Goal: Task Accomplishment & Management: Manage account settings

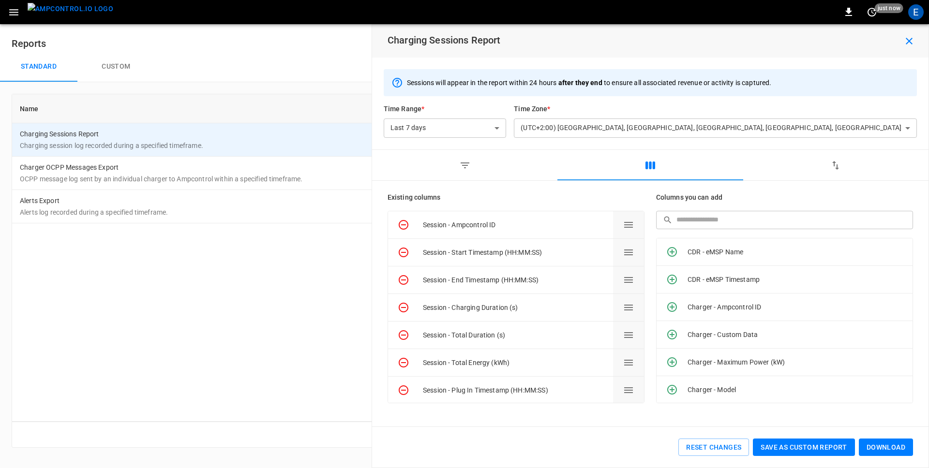
click at [907, 45] on icon "button" at bounding box center [909, 41] width 12 height 12
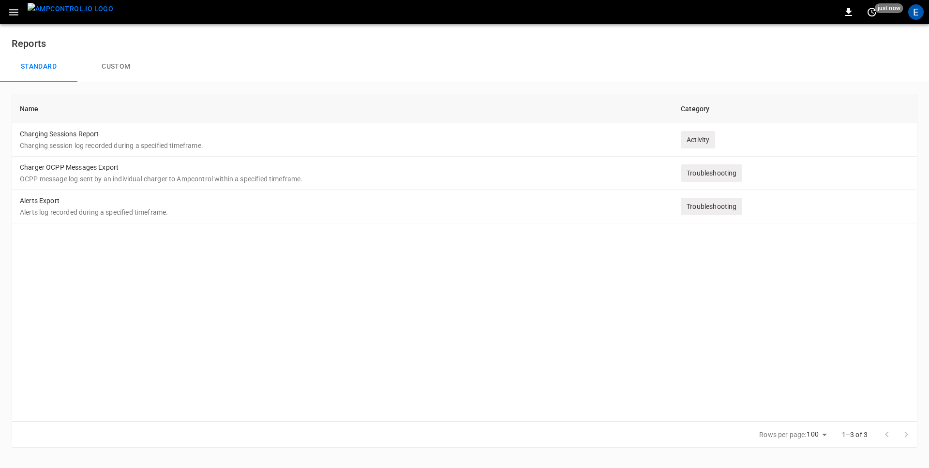
click at [437, 68] on div "Standard Custom" at bounding box center [464, 66] width 929 height 31
click at [63, 14] on img "menu" at bounding box center [71, 9] width 86 height 12
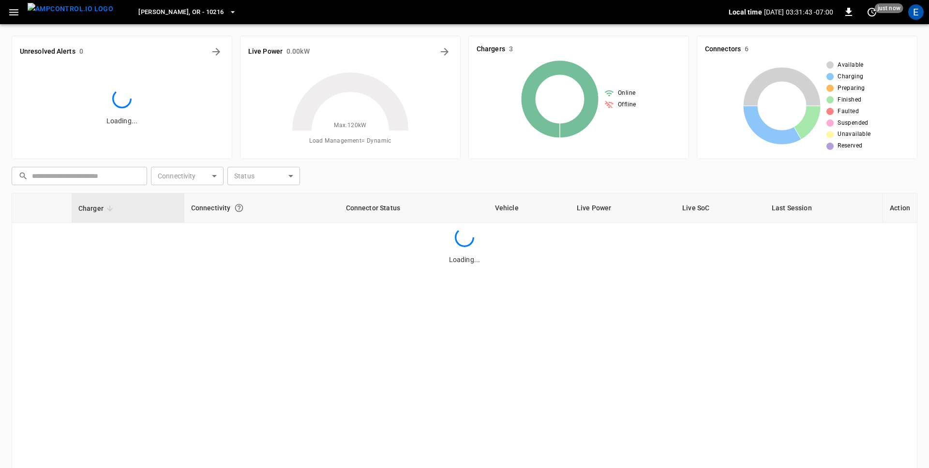
click at [396, 180] on icon at bounding box center [350, 130] width 121 height 121
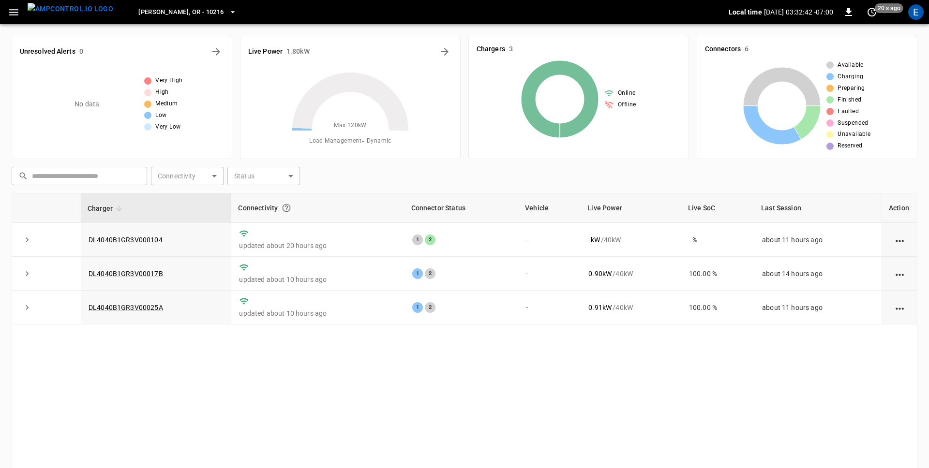
click at [337, 12] on div "[PERSON_NAME], OR - 10216" at bounding box center [424, 12] width 607 height 23
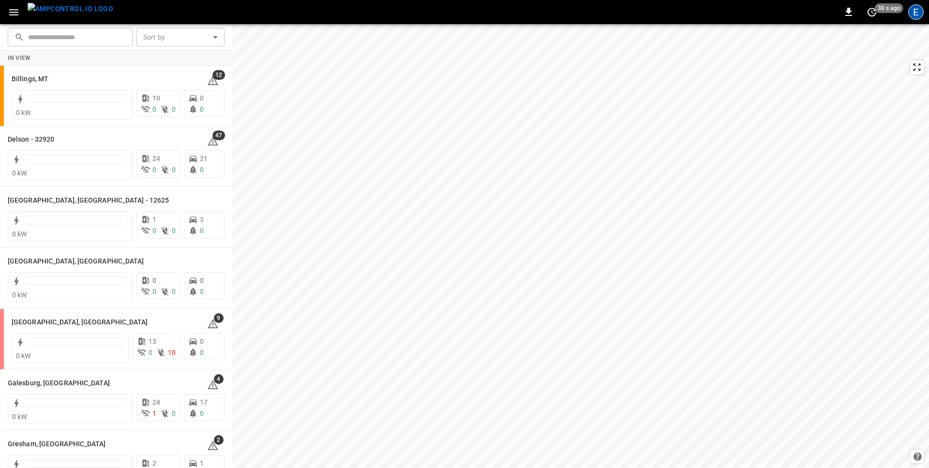
click at [915, 11] on div "E" at bounding box center [915, 11] width 15 height 15
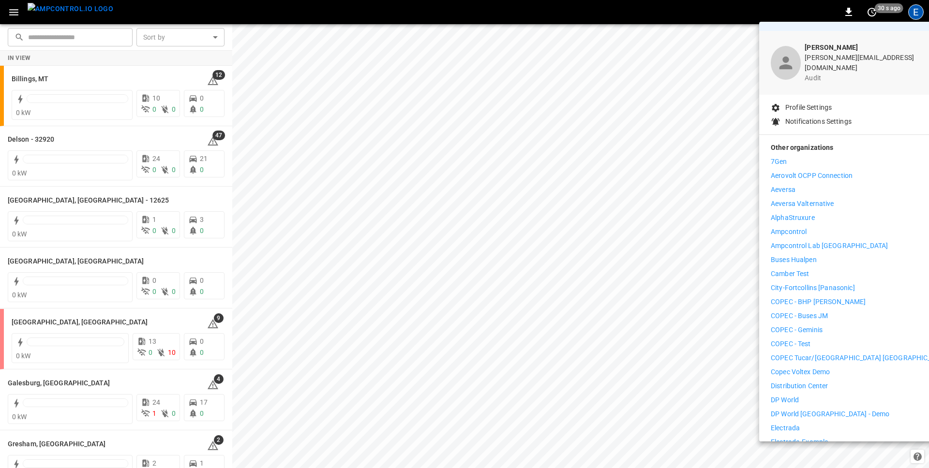
scroll to position [31, 0]
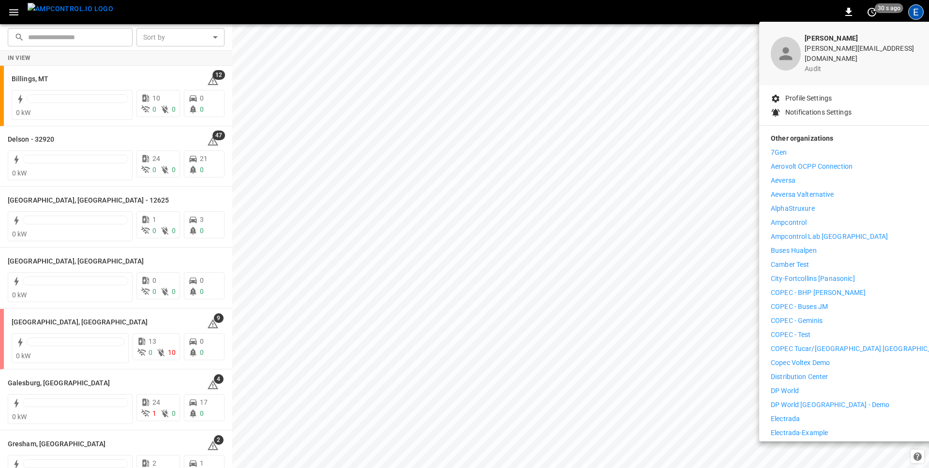
click at [833, 372] on li "Distribution Center" at bounding box center [859, 377] width 178 height 10
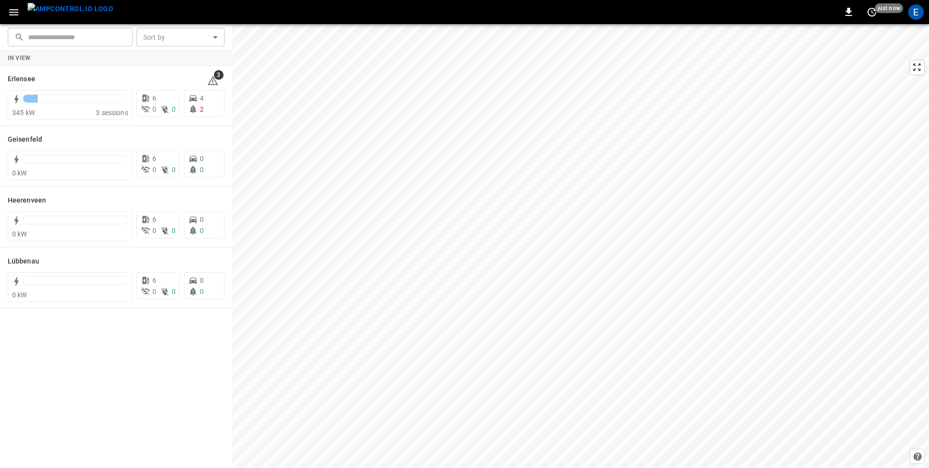
click at [15, 17] on icon "button" at bounding box center [14, 12] width 12 height 12
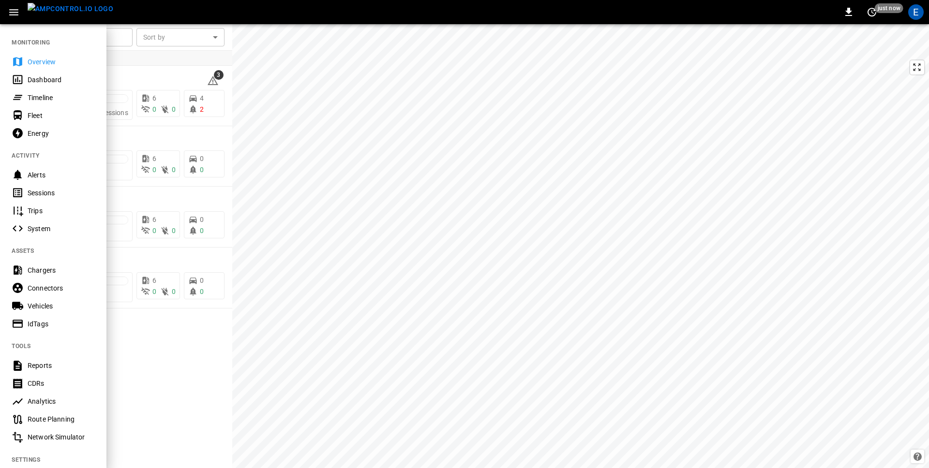
click at [46, 93] on div "Timeline" at bounding box center [61, 98] width 67 height 10
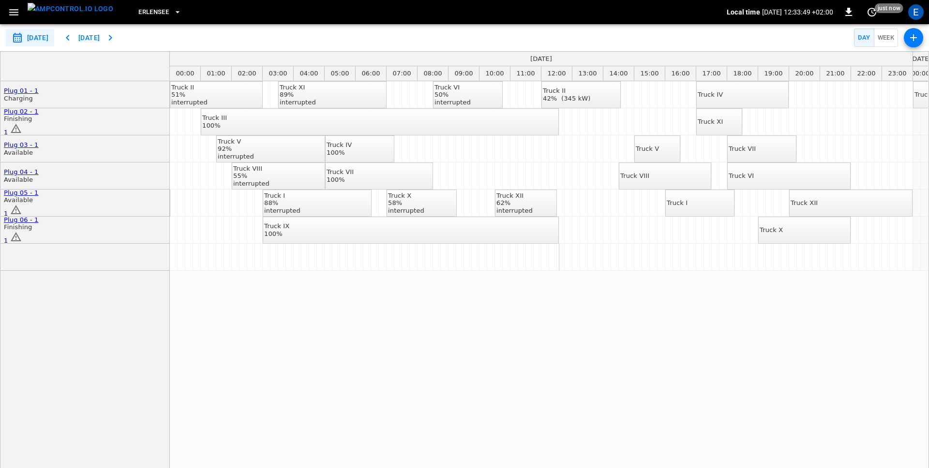
scroll to position [0, 1]
click at [448, 101] on div "interrupted" at bounding box center [451, 103] width 36 height 8
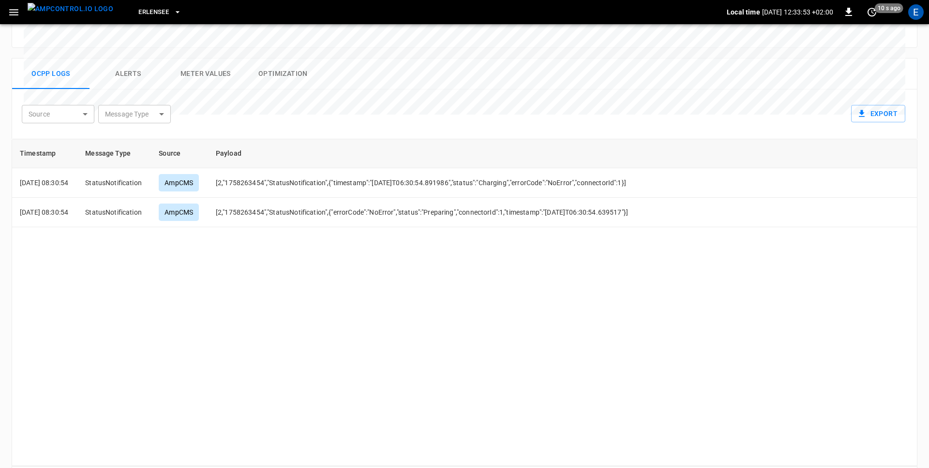
scroll to position [434, 0]
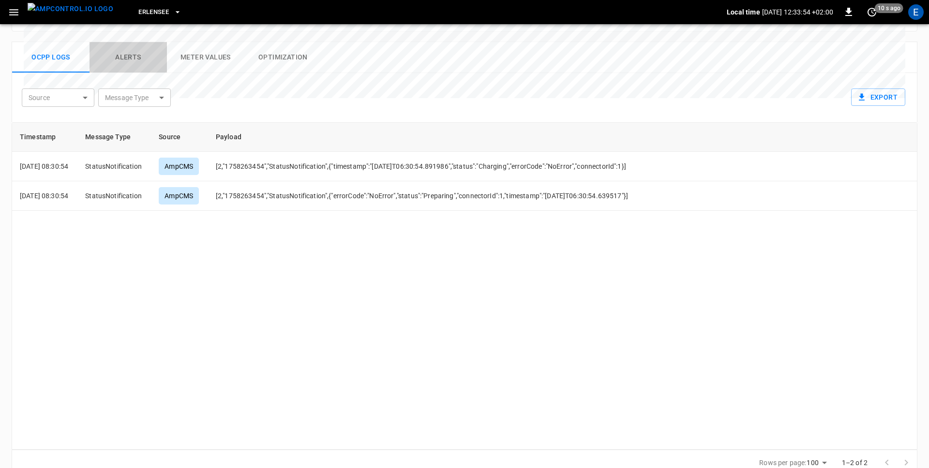
click at [137, 45] on button "Alerts" at bounding box center [127, 57] width 77 height 31
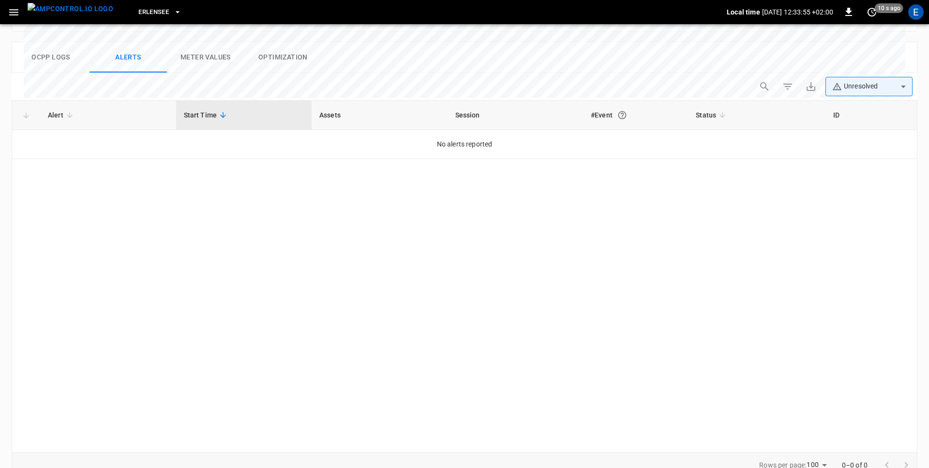
click at [850, 73] on body "**********" at bounding box center [464, 32] width 929 height 932
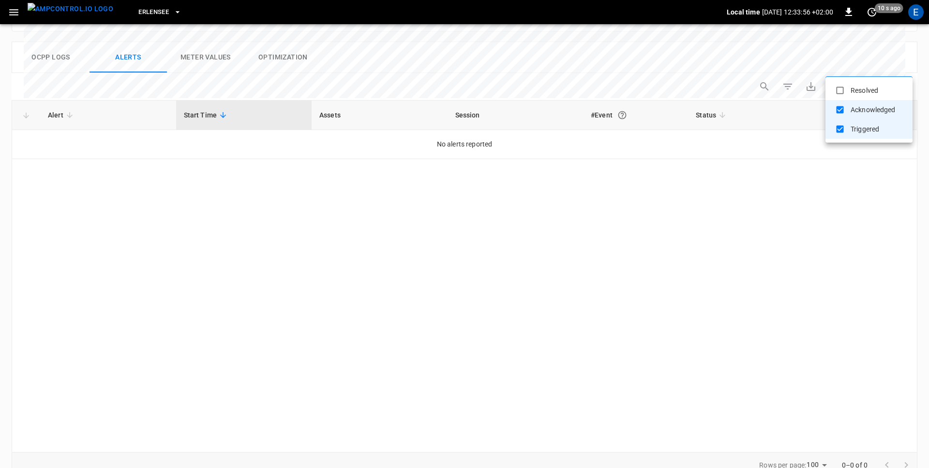
click at [850, 93] on li "Resolved" at bounding box center [868, 90] width 87 height 19
type input "**********"
click at [550, 56] on div at bounding box center [464, 234] width 929 height 468
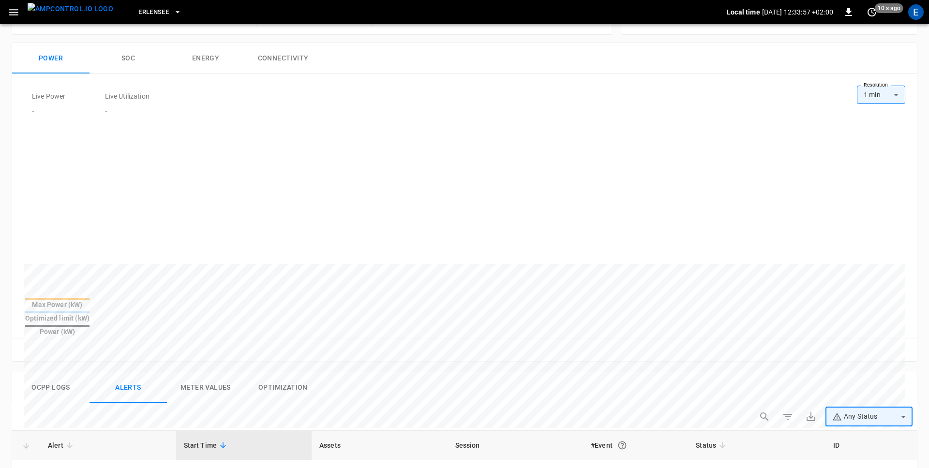
scroll to position [0, 0]
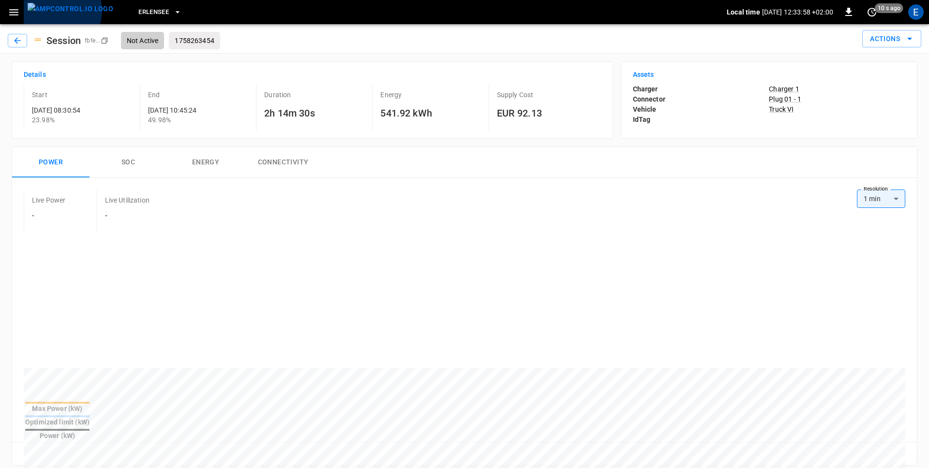
click at [58, 11] on img "menu" at bounding box center [71, 9] width 86 height 12
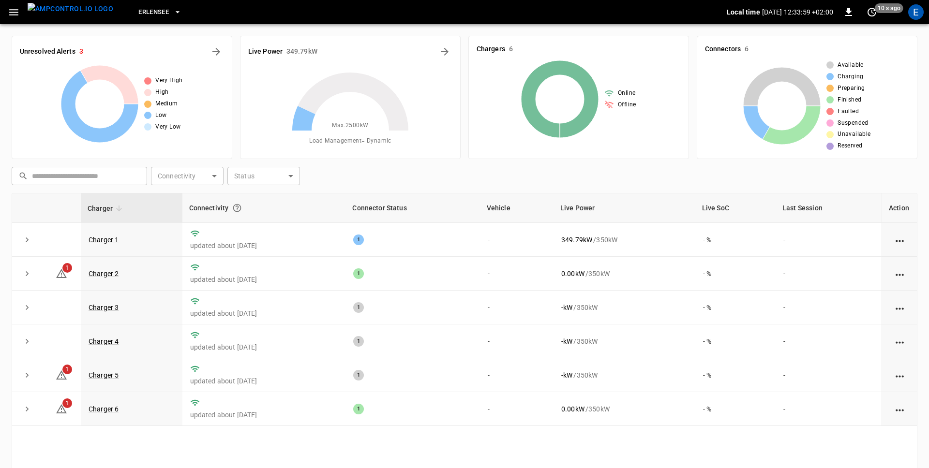
click at [16, 18] on button "button" at bounding box center [14, 12] width 20 height 18
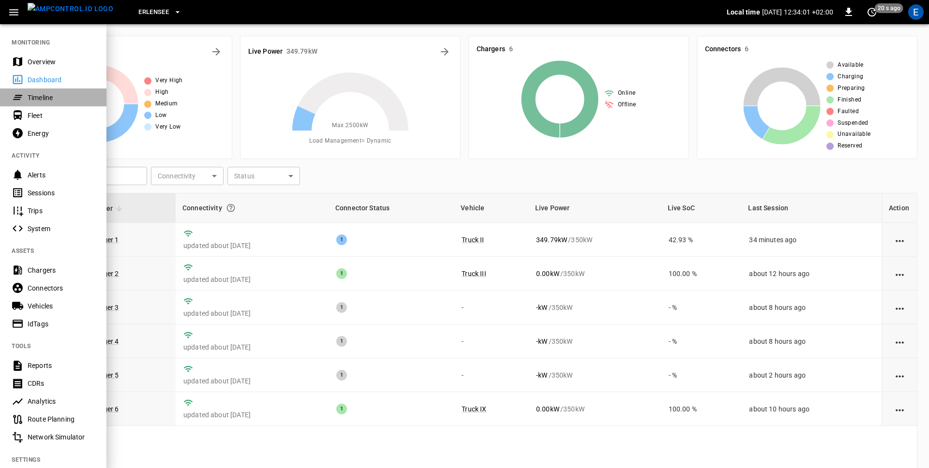
click at [43, 97] on div "Timeline" at bounding box center [61, 98] width 67 height 10
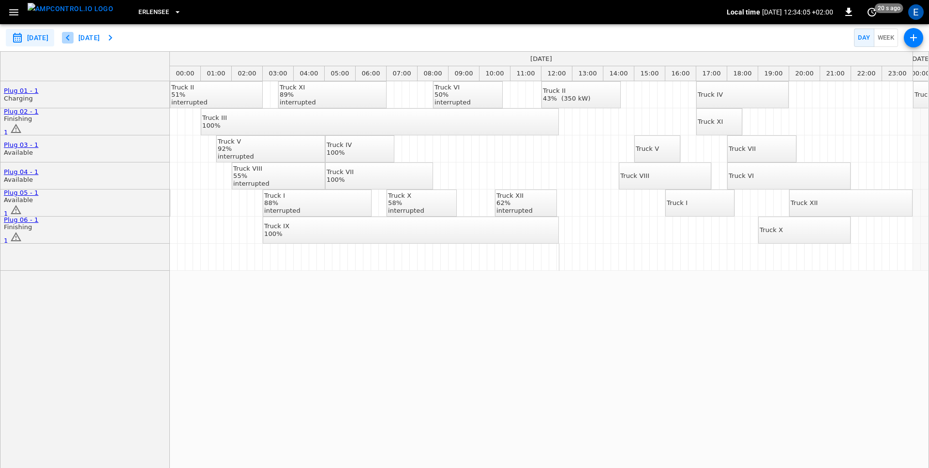
click at [74, 38] on icon "button" at bounding box center [68, 38] width 12 height 12
type input "**********"
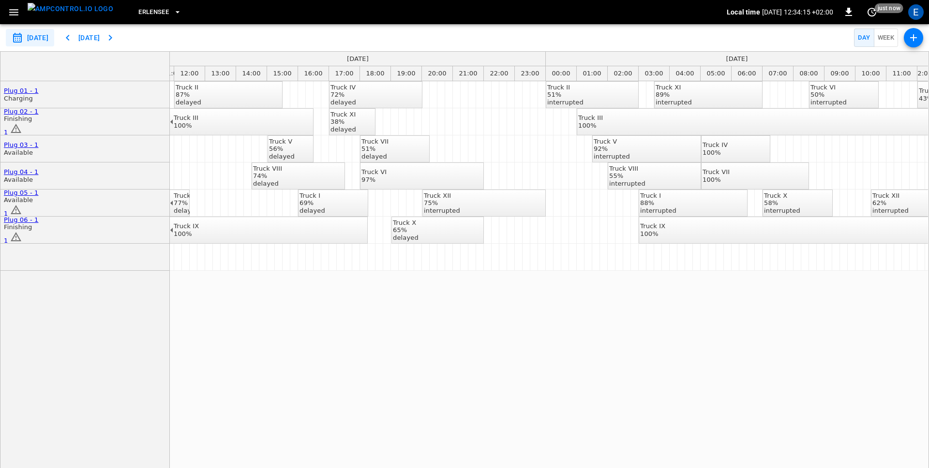
click at [356, 103] on div "Truck IV 72% delayed" at bounding box center [343, 95] width 26 height 23
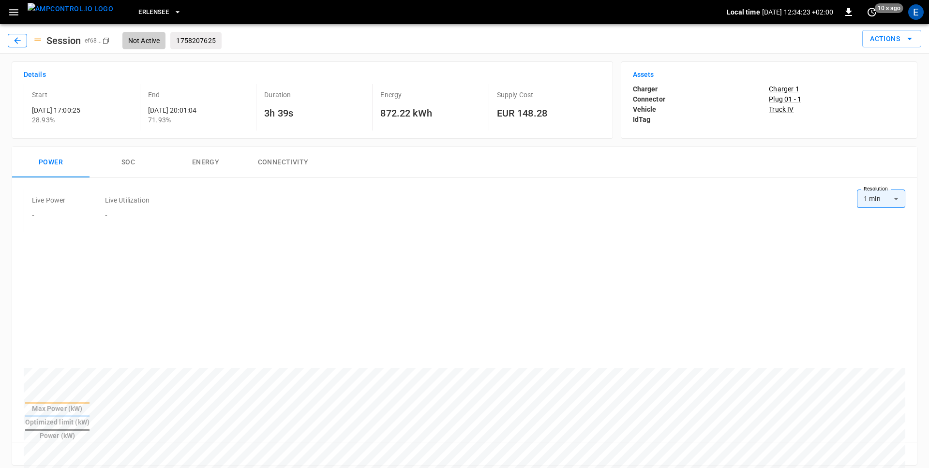
click at [15, 43] on icon "button" at bounding box center [18, 41] width 10 height 10
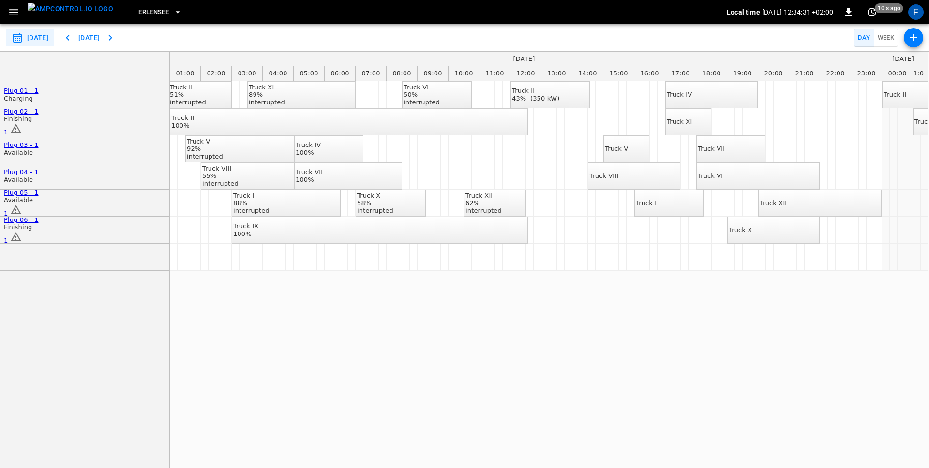
scroll to position [0, 46]
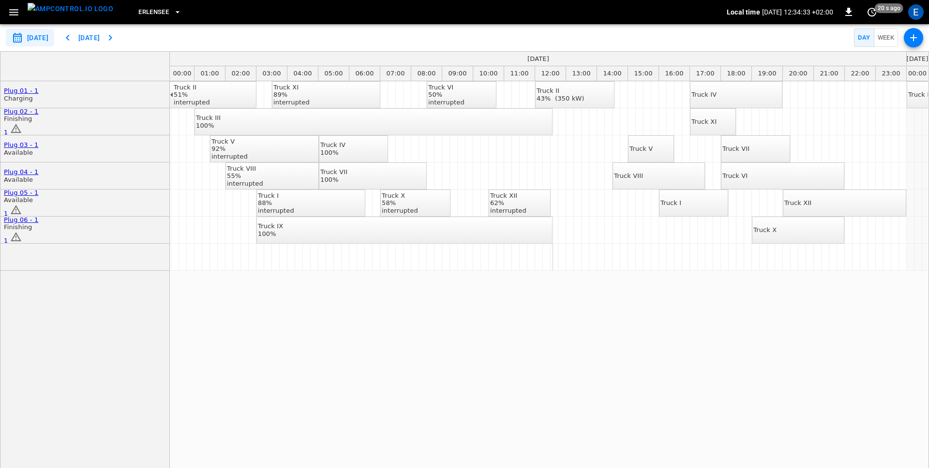
click at [69, 40] on icon "button" at bounding box center [67, 38] width 3 height 6
type input "**********"
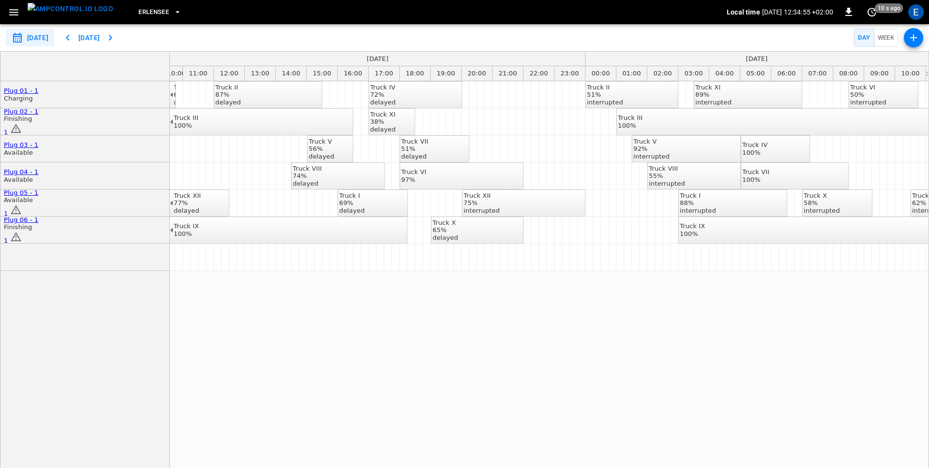
click at [489, 207] on div "interrupted" at bounding box center [481, 211] width 36 height 8
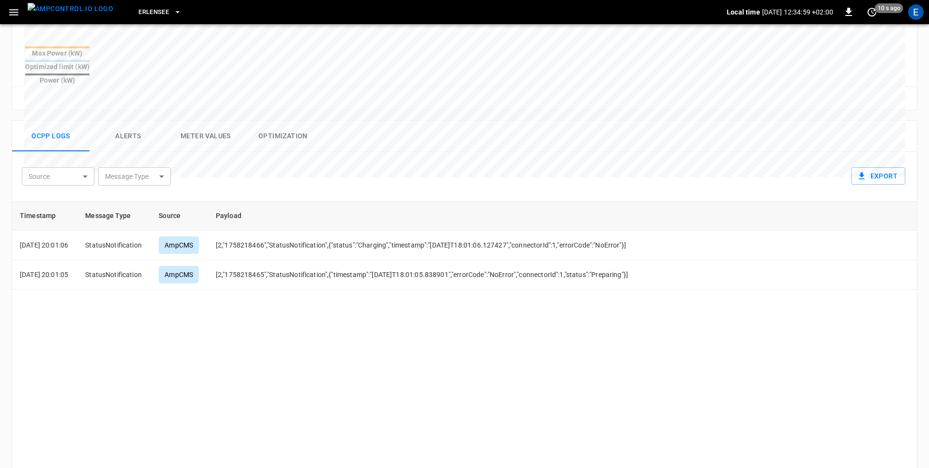
click at [144, 121] on button "Alerts" at bounding box center [127, 136] width 77 height 31
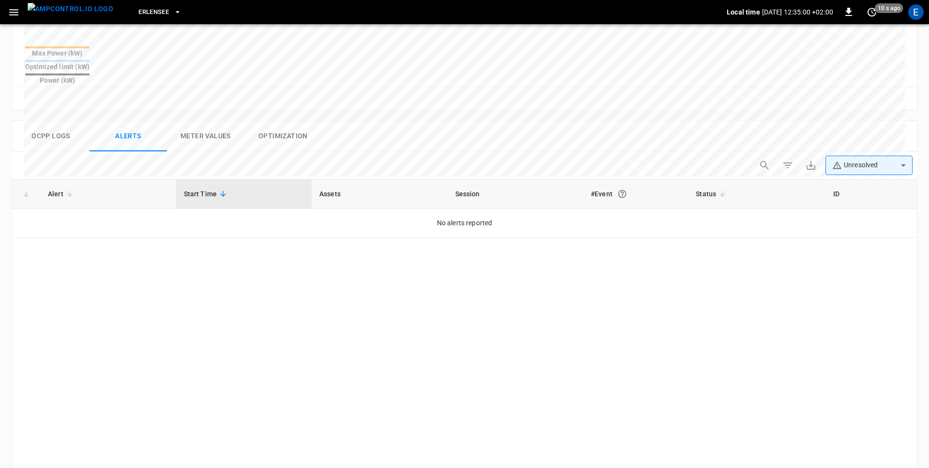
click at [859, 148] on body "**********" at bounding box center [464, 111] width 929 height 932
click at [859, 168] on li "Resolved" at bounding box center [868, 169] width 87 height 19
type input "**********"
click at [575, 134] on div at bounding box center [464, 234] width 929 height 468
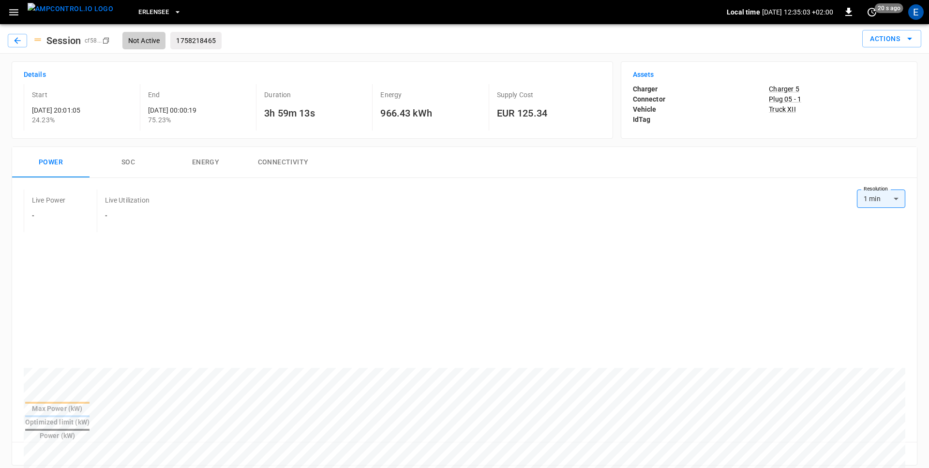
click at [12, 15] on icon "button" at bounding box center [13, 12] width 9 height 6
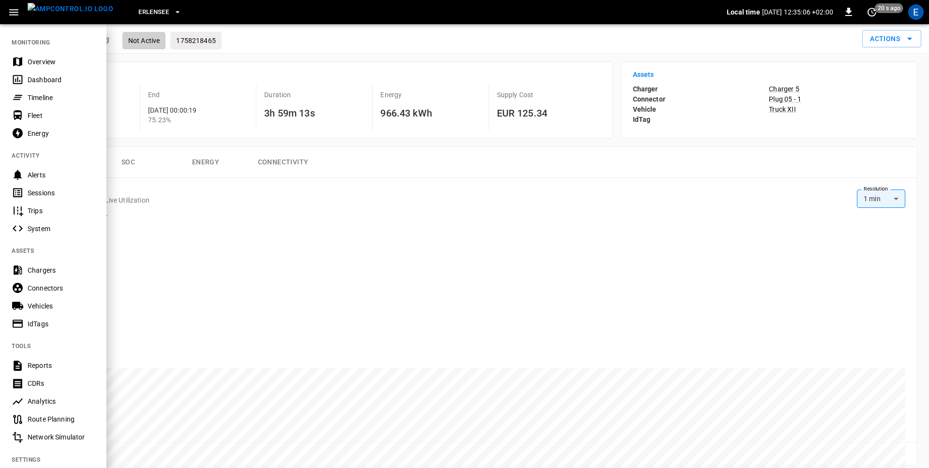
click at [55, 171] on div "Alerts" at bounding box center [61, 175] width 67 height 10
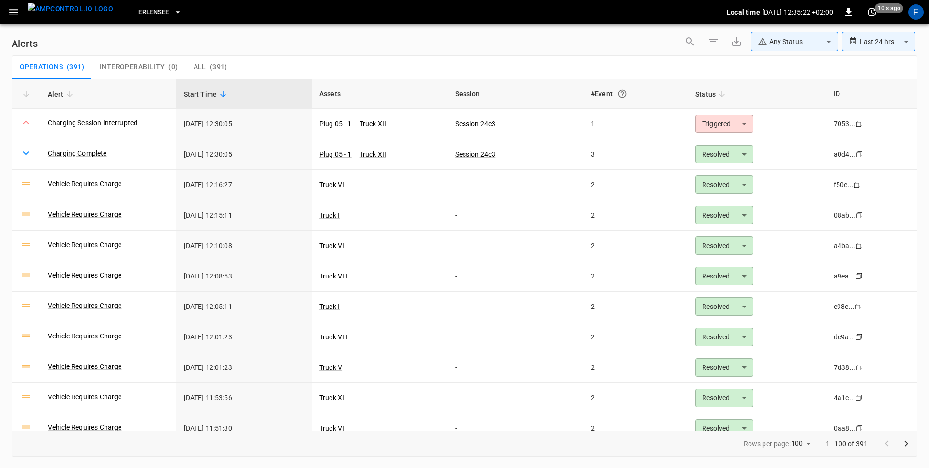
click at [51, 3] on img "menu" at bounding box center [71, 9] width 86 height 12
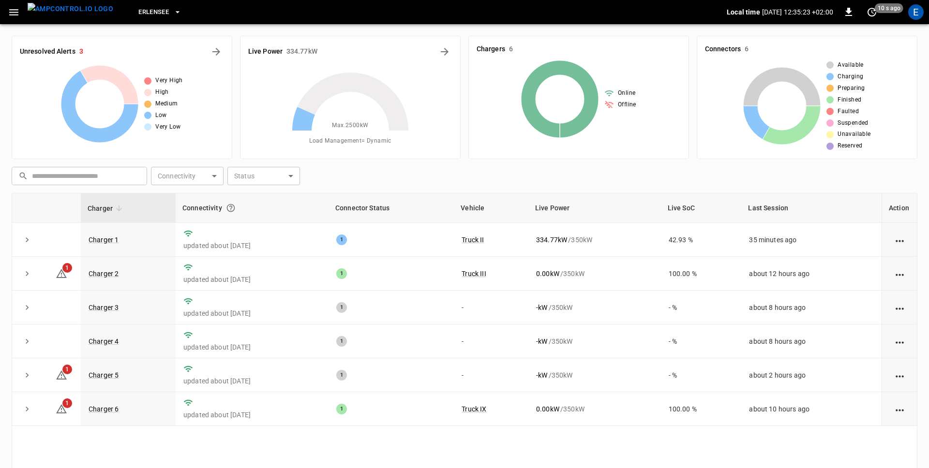
click at [0, 14] on div "Erlensee Local time 2025-09-19 12:35:23 +02:00 0 10 s ago E" at bounding box center [464, 12] width 929 height 24
click at [8, 9] on icon "button" at bounding box center [14, 12] width 12 height 12
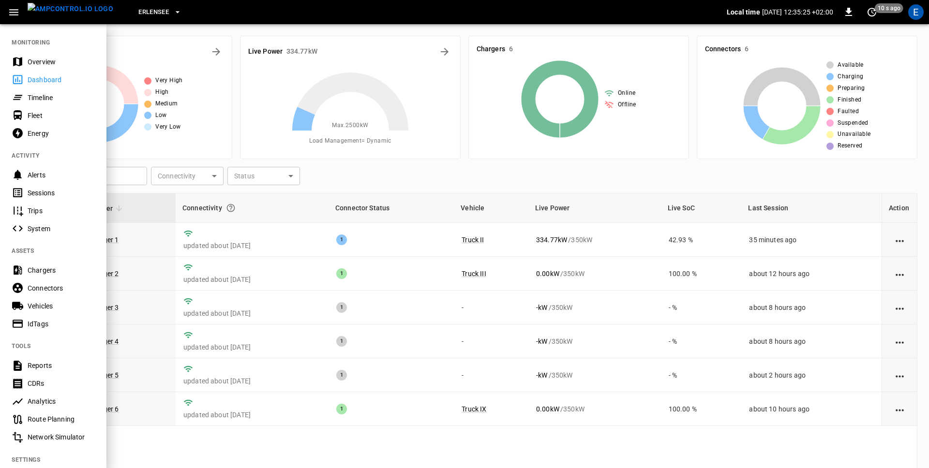
click at [42, 94] on div "Timeline" at bounding box center [61, 98] width 67 height 10
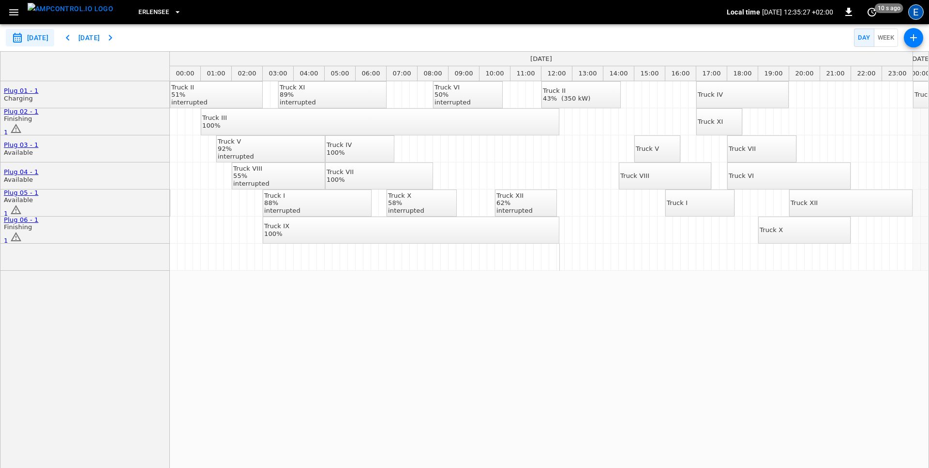
click at [919, 9] on div "E" at bounding box center [915, 11] width 15 height 15
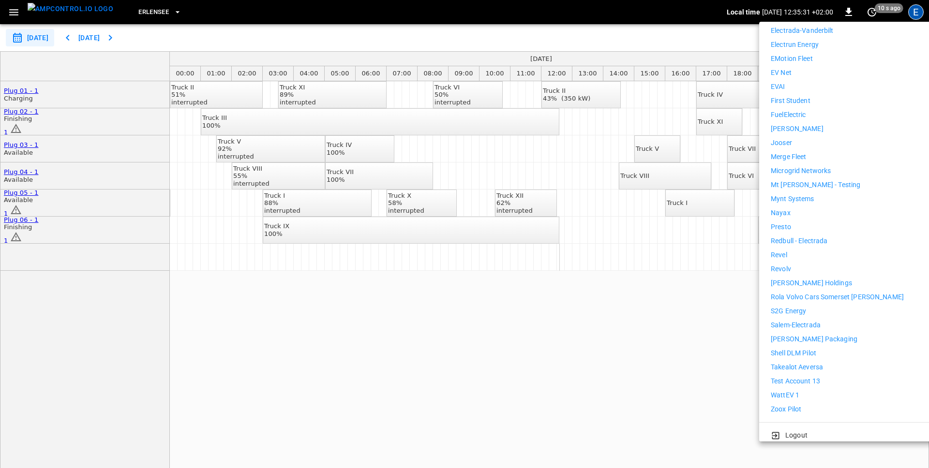
click at [800, 392] on li "WattEV 1" at bounding box center [859, 395] width 178 height 10
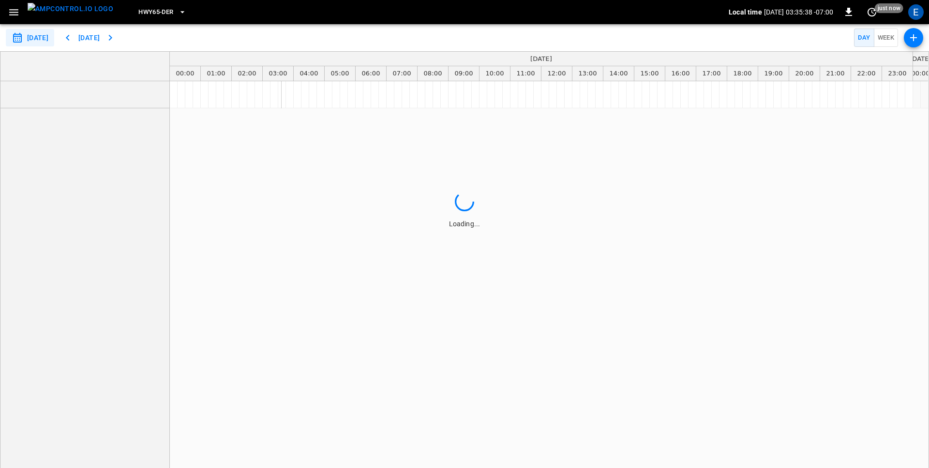
click at [138, 14] on span "HWY65-DER" at bounding box center [155, 12] width 35 height 11
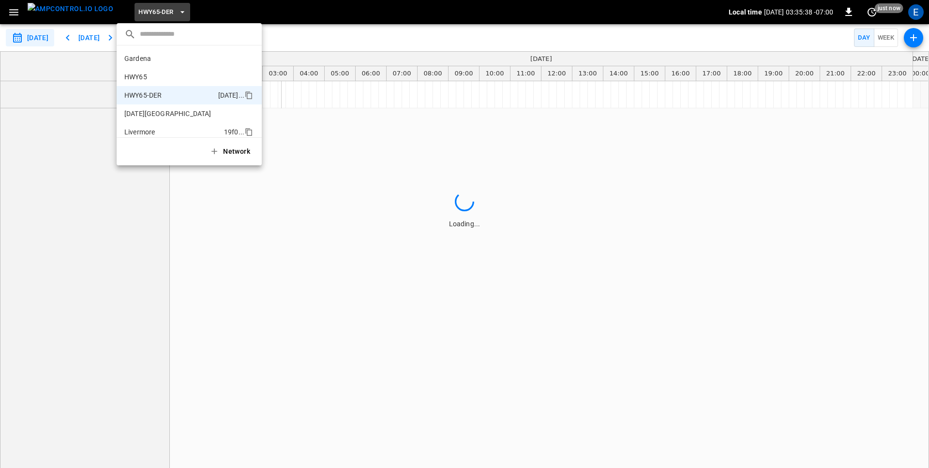
scroll to position [34, 0]
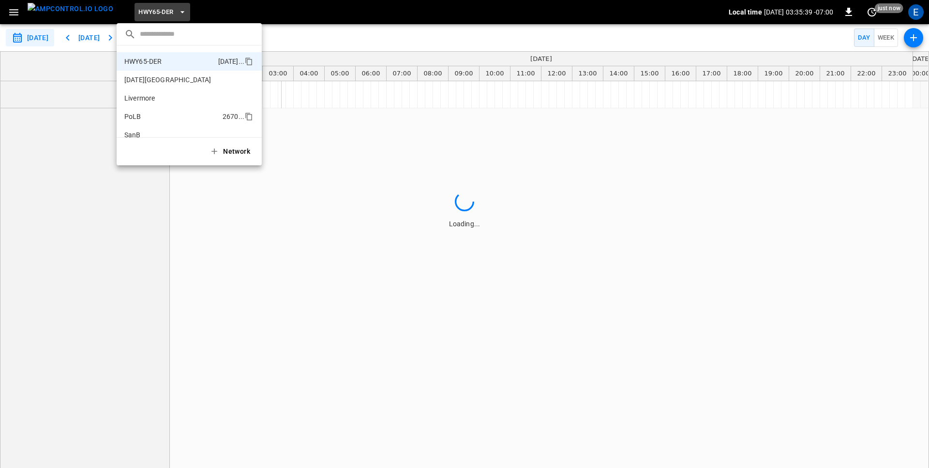
click at [166, 112] on p "PoLB" at bounding box center [171, 117] width 94 height 10
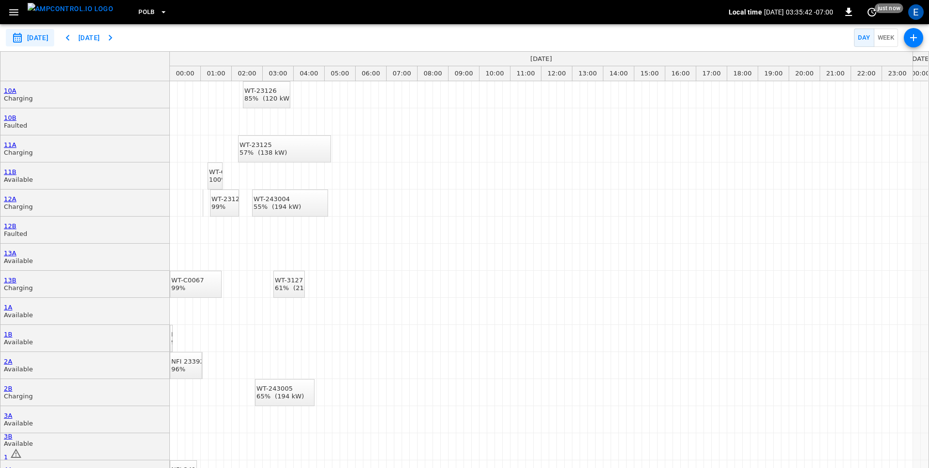
click at [74, 38] on icon "button" at bounding box center [68, 38] width 12 height 12
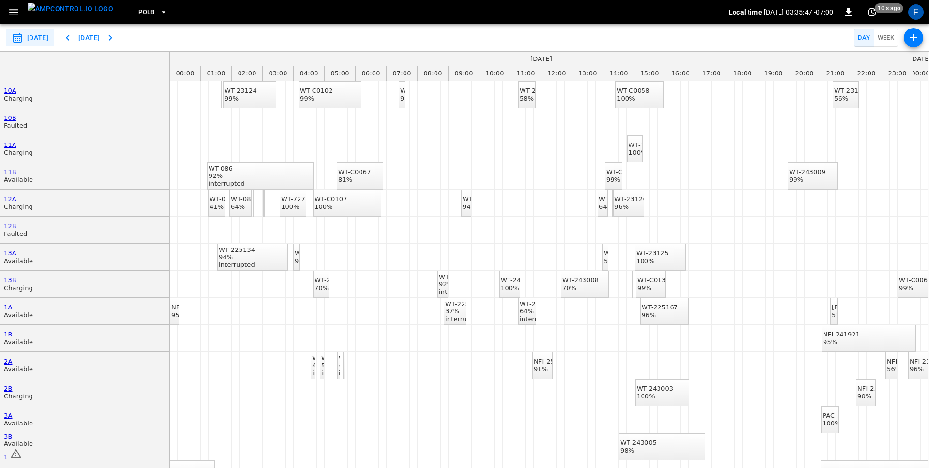
click at [74, 38] on icon "button" at bounding box center [68, 38] width 12 height 12
type input "**********"
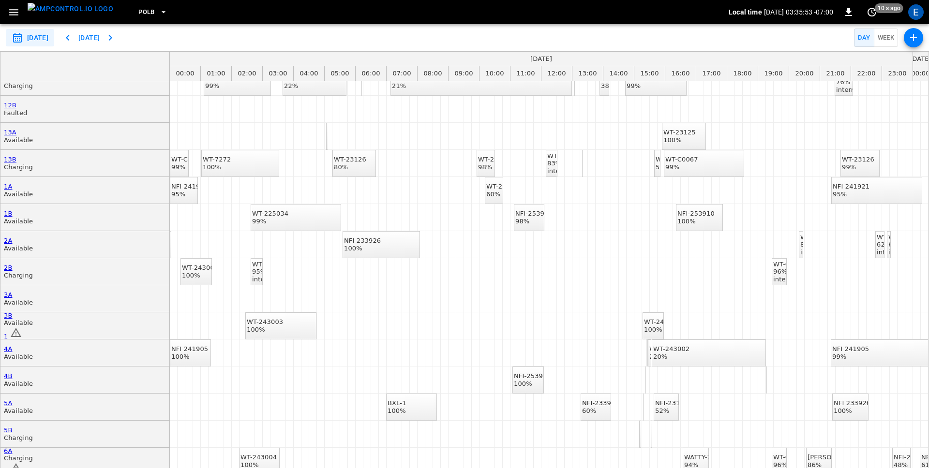
scroll to position [0, 0]
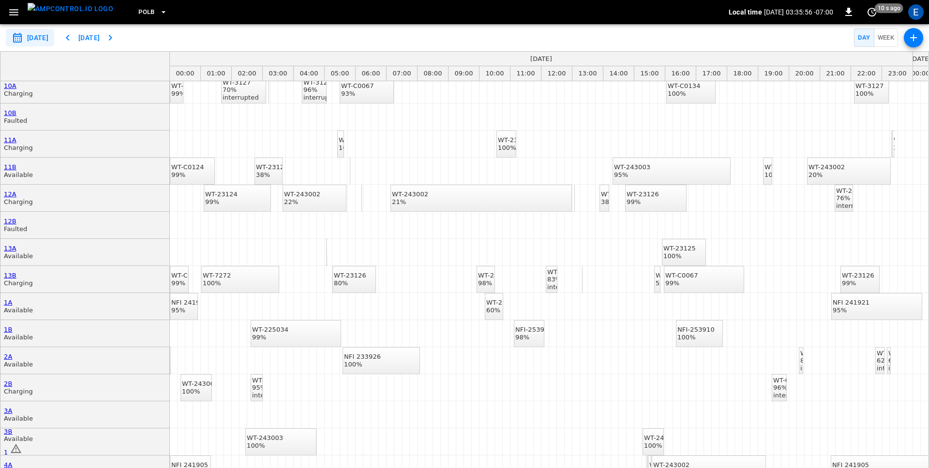
click at [552, 283] on div "interrupted" at bounding box center [565, 287] width 36 height 8
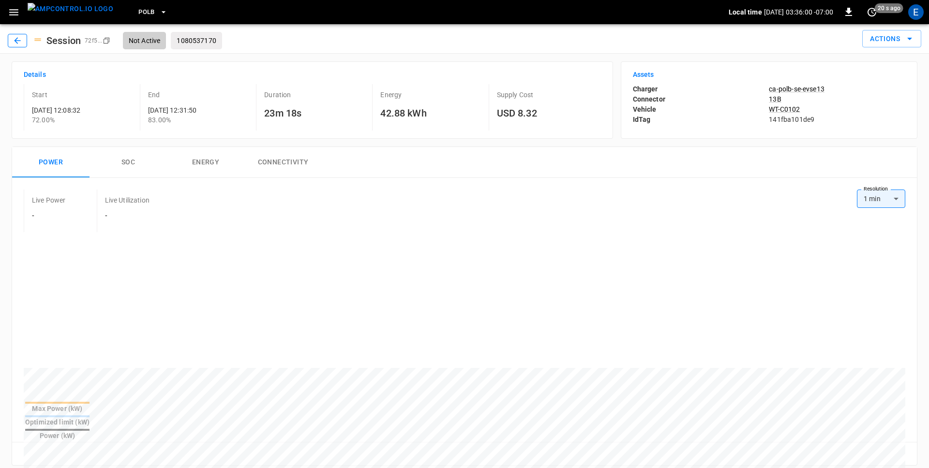
click at [16, 42] on icon "button" at bounding box center [18, 41] width 10 height 10
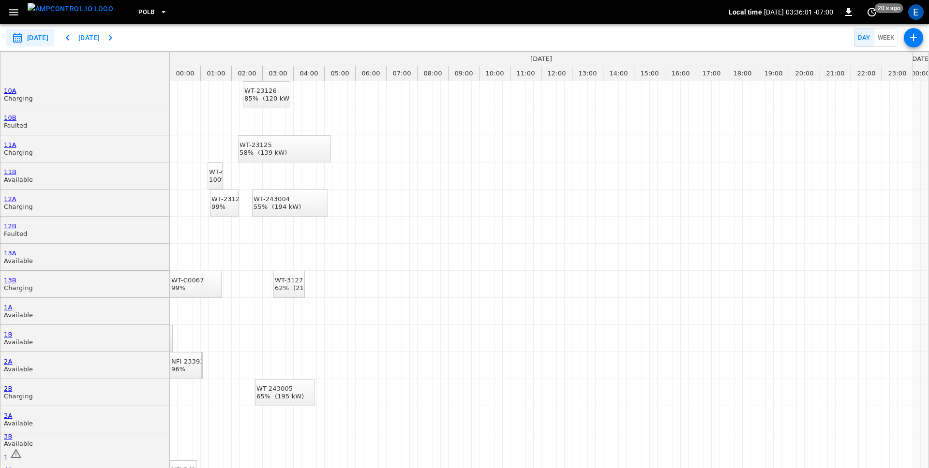
click at [74, 40] on icon "button" at bounding box center [68, 38] width 12 height 12
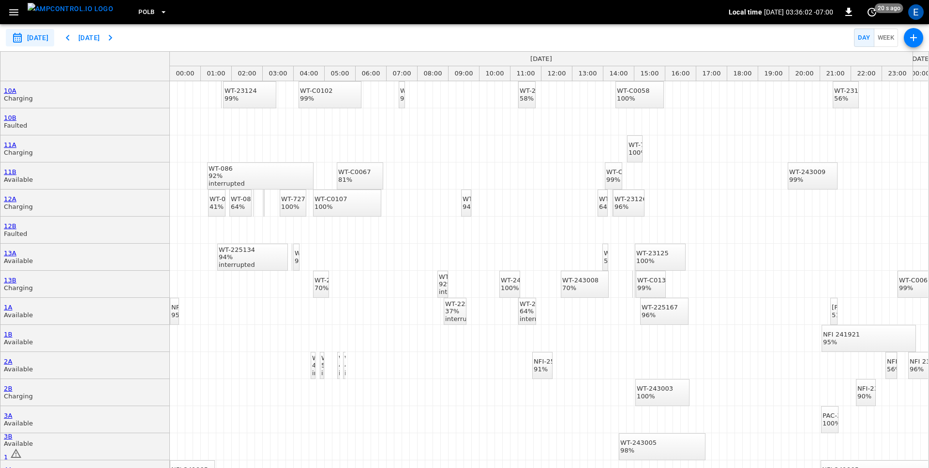
type input "**********"
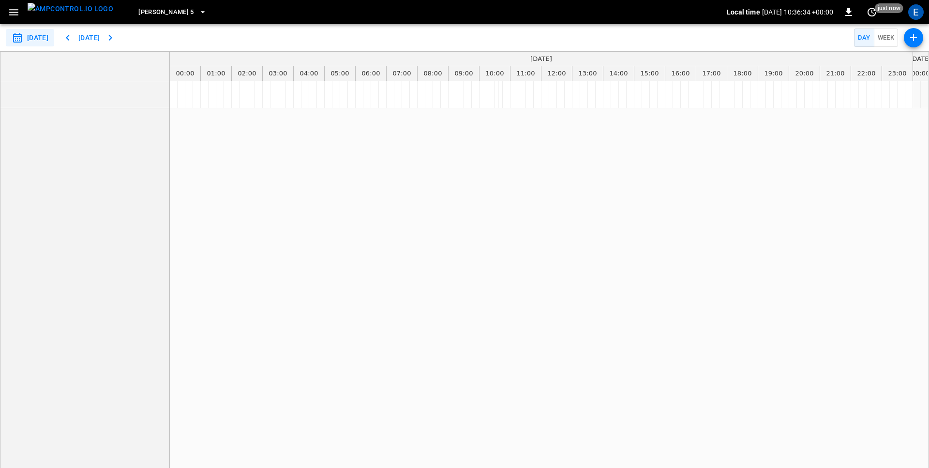
click at [138, 14] on span "[PERSON_NAME] 5" at bounding box center [166, 12] width 56 height 11
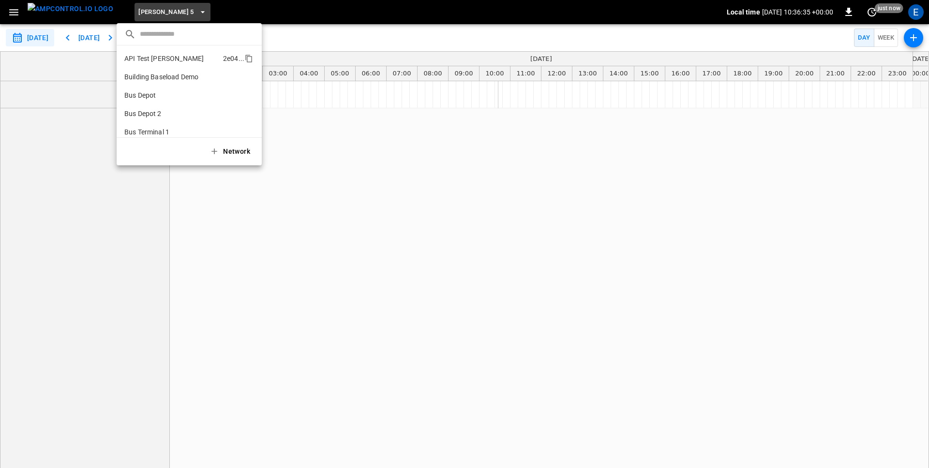
click at [139, 57] on p "API Test [PERSON_NAME]" at bounding box center [171, 59] width 95 height 10
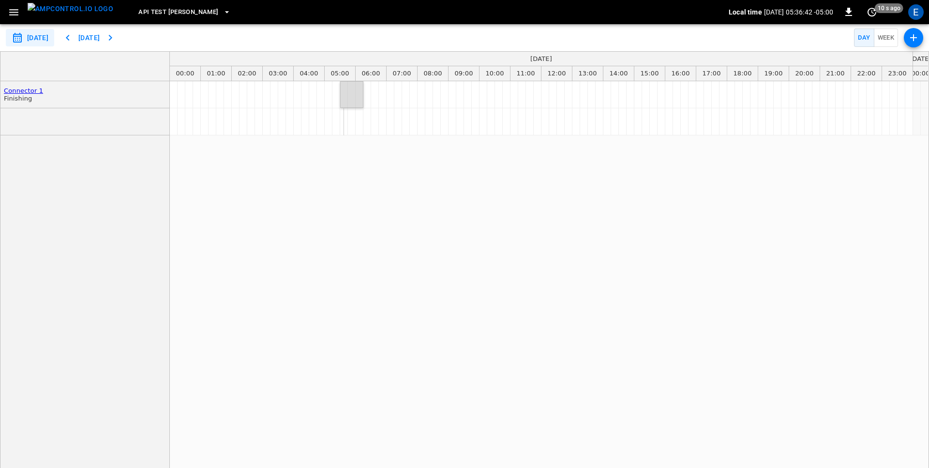
drag, startPoint x: 346, startPoint y: 91, endPoint x: 355, endPoint y: 90, distance: 9.7
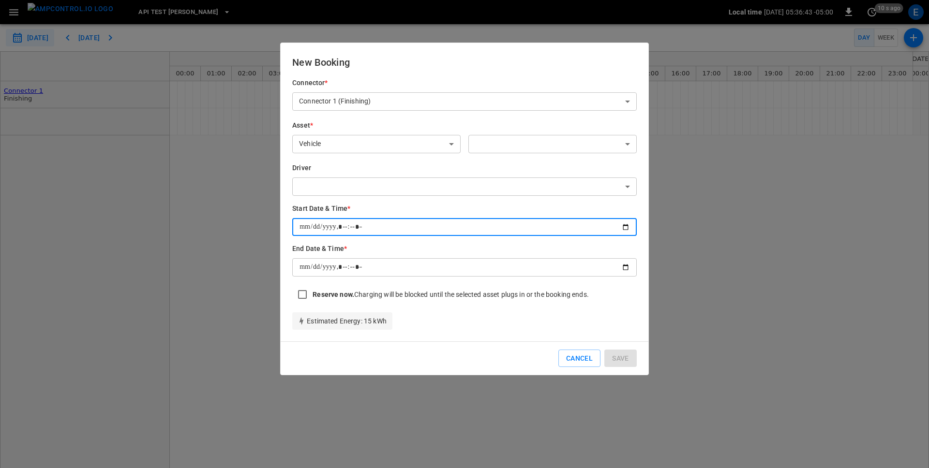
click at [355, 225] on input "datetime-local" at bounding box center [464, 227] width 344 height 18
type input "**********"
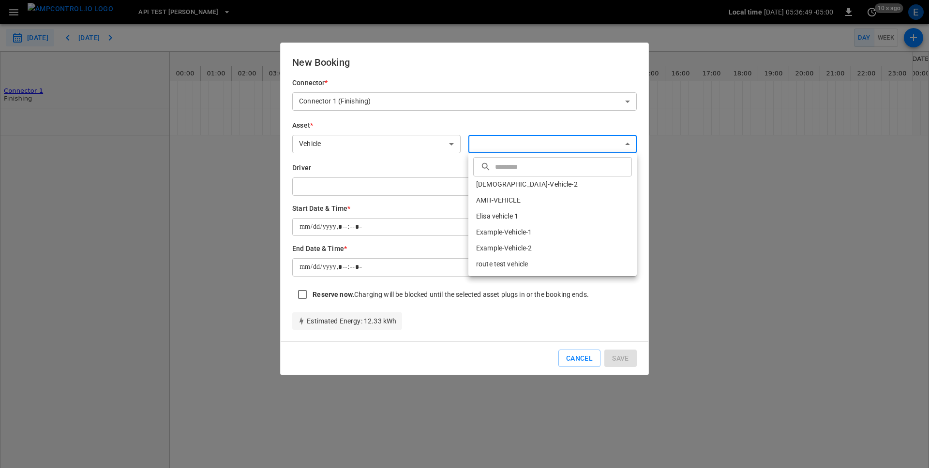
click at [493, 144] on body "**********" at bounding box center [464, 234] width 929 height 468
click at [506, 199] on li "AMIT-VEHICLE" at bounding box center [552, 200] width 168 height 16
type input "**********"
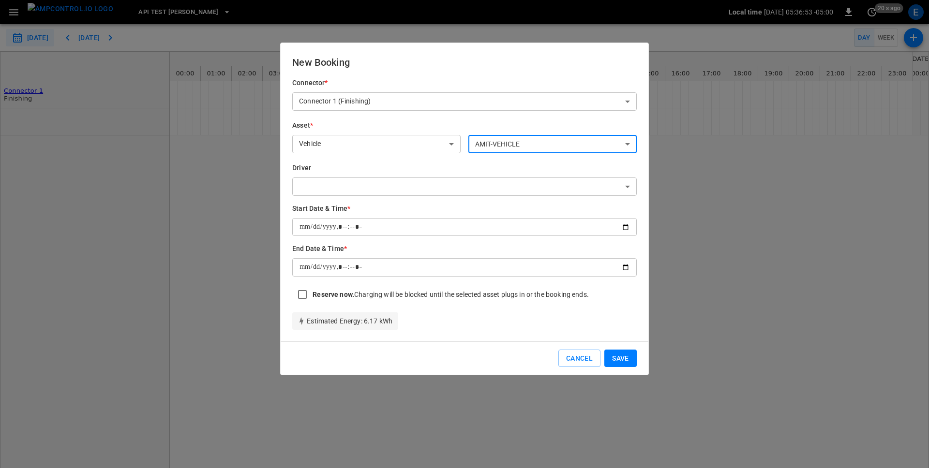
click at [613, 356] on button "Save" at bounding box center [620, 359] width 32 height 18
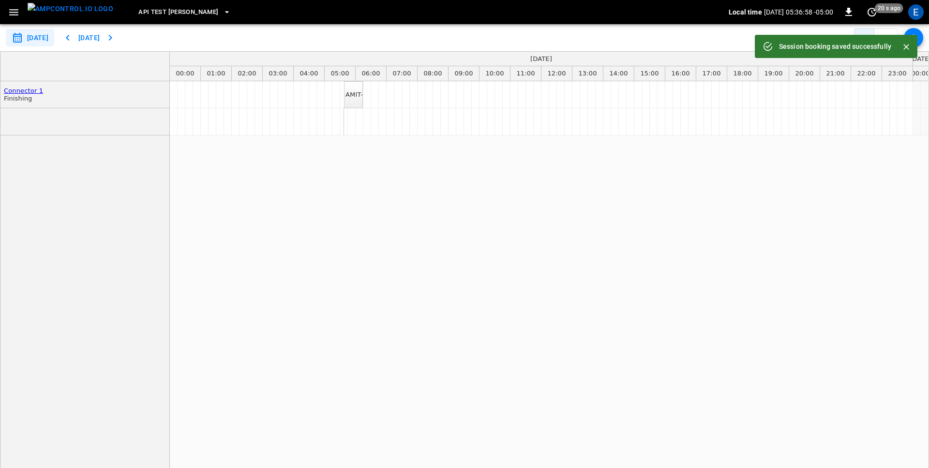
click at [522, 249] on div "AMIT-VEHICLE" at bounding box center [549, 280] width 758 height 398
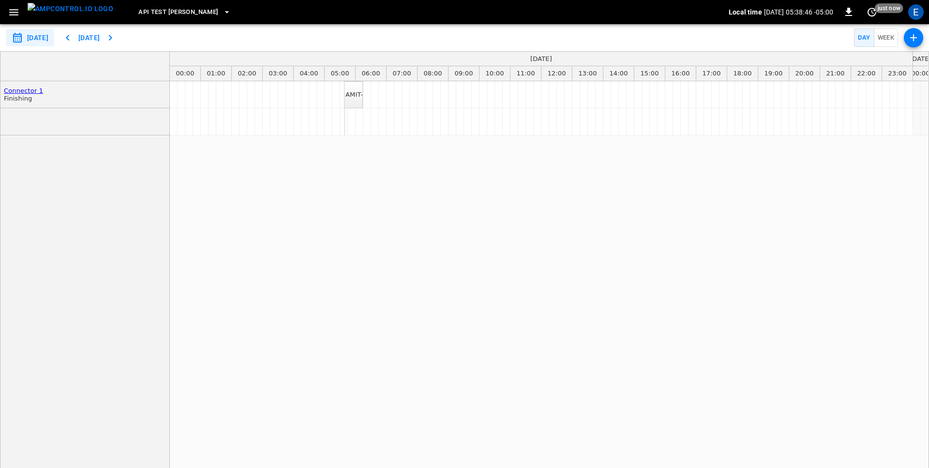
click at [354, 99] on div "AMIT-VEHICLE" at bounding box center [367, 95] width 44 height 8
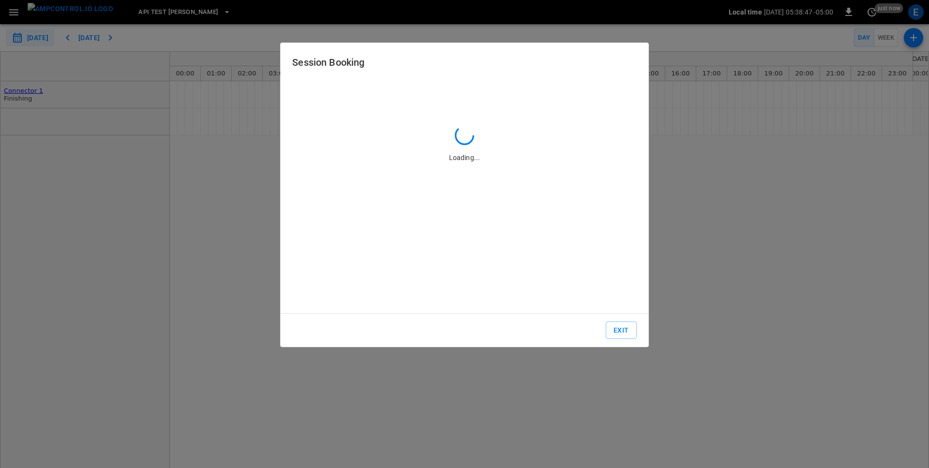
type input "**********"
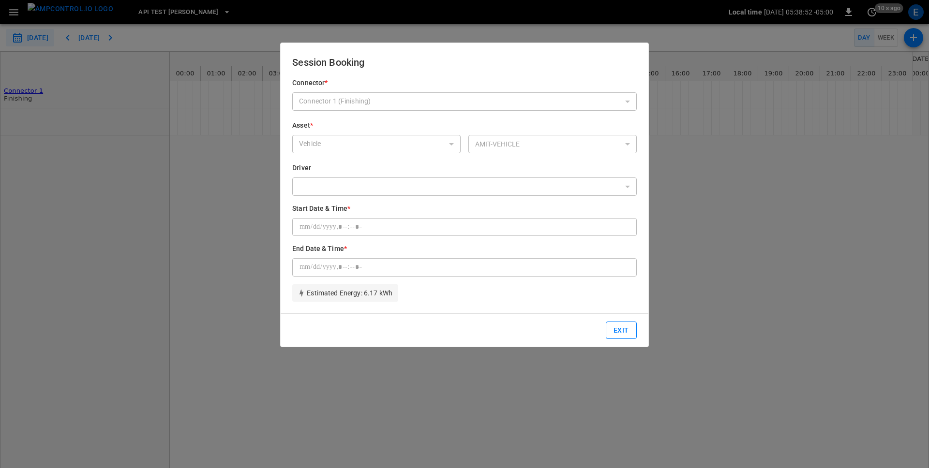
click at [626, 329] on button "Exit" at bounding box center [621, 331] width 31 height 18
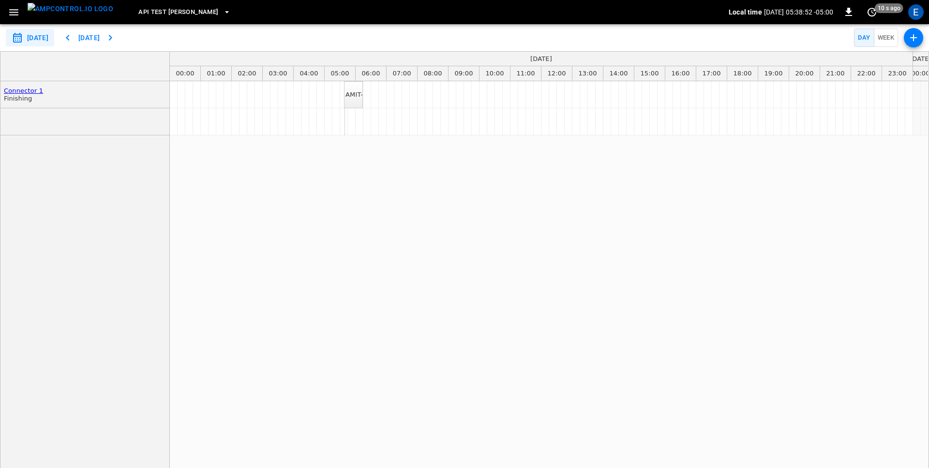
click at [561, 219] on div "AMIT-VEHICLE" at bounding box center [549, 280] width 758 height 398
click at [555, 209] on div "AMIT-VEHICLE" at bounding box center [549, 280] width 758 height 398
click at [535, 188] on div "AMIT-VEHICLE" at bounding box center [549, 280] width 758 height 398
click at [15, 10] on icon "button" at bounding box center [14, 12] width 12 height 12
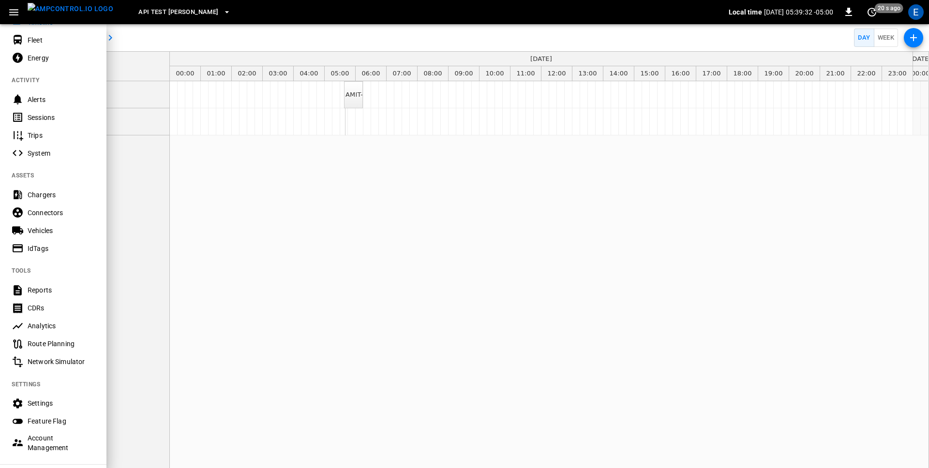
scroll to position [146, 0]
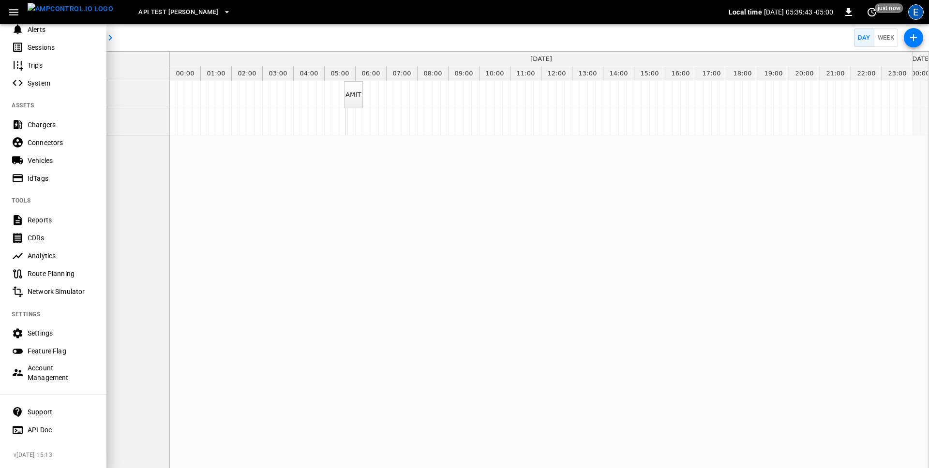
click at [916, 16] on div "E" at bounding box center [915, 11] width 15 height 15
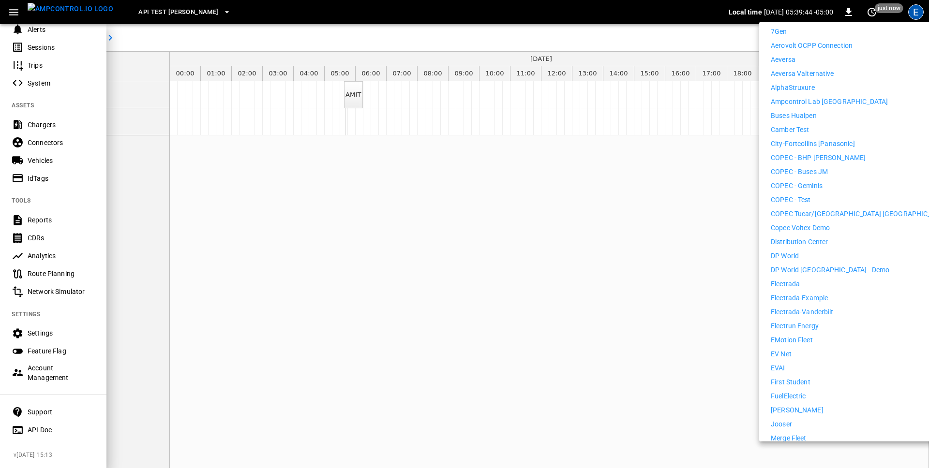
scroll to position [155, 0]
click at [796, 220] on p "Copec Voltex Demo" at bounding box center [799, 225] width 59 height 10
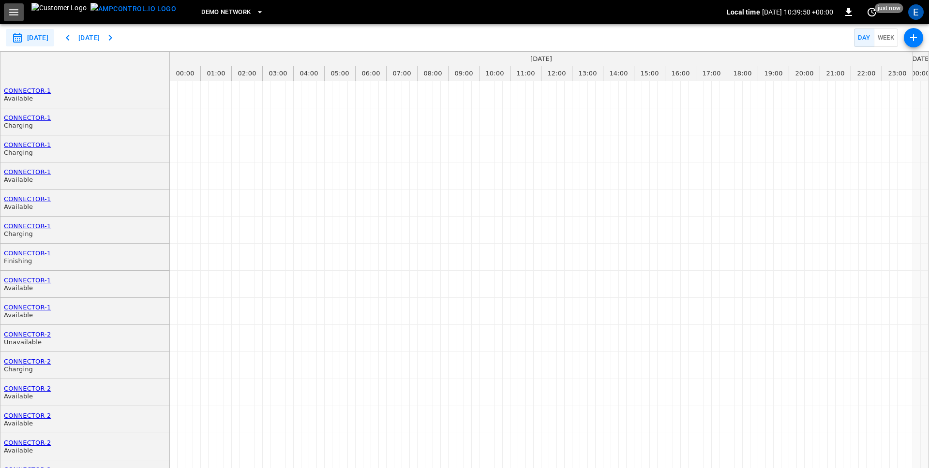
click at [13, 11] on icon "button" at bounding box center [14, 12] width 12 height 12
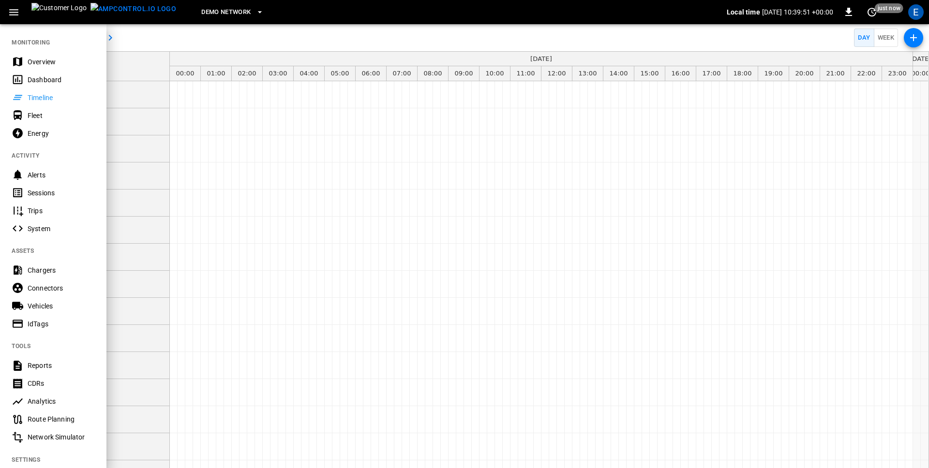
click at [13, 11] on icon "button" at bounding box center [14, 12] width 12 height 12
click at [16, 11] on icon "button" at bounding box center [14, 12] width 12 height 12
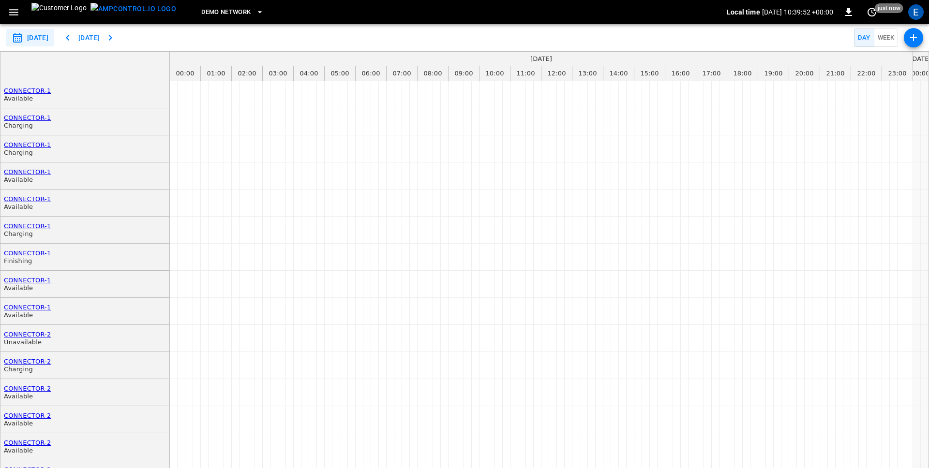
click at [95, 36] on button "[DATE]" at bounding box center [89, 38] width 31 height 18
click at [74, 36] on icon "button" at bounding box center [68, 38] width 12 height 12
click at [116, 35] on icon "button" at bounding box center [110, 38] width 12 height 12
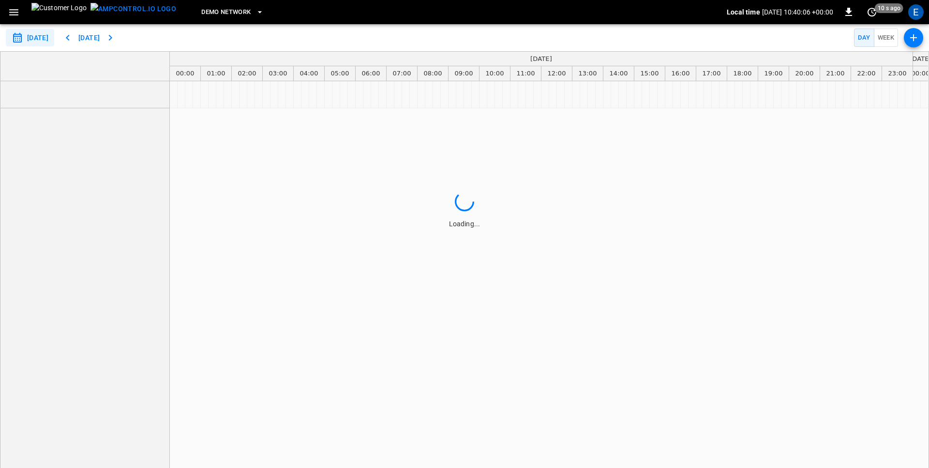
click at [201, 8] on span "DEMO NETWORK" at bounding box center [225, 12] width 49 height 11
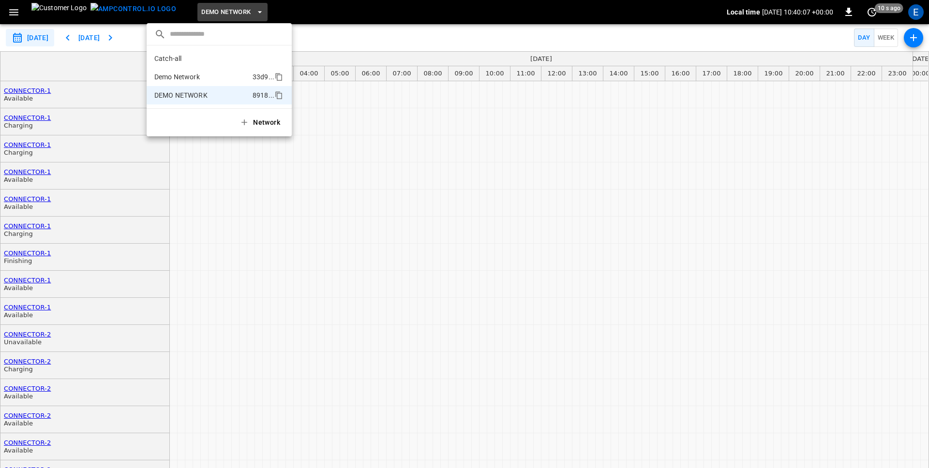
click at [190, 79] on p "Demo Network" at bounding box center [201, 77] width 94 height 10
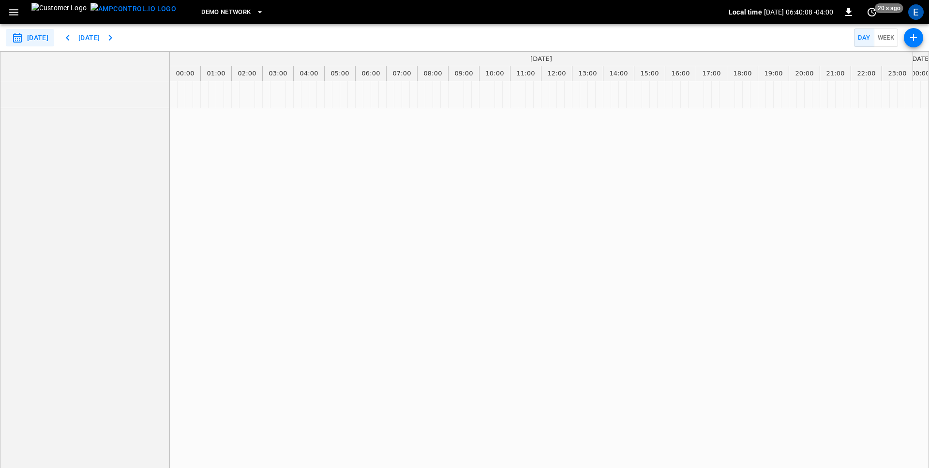
click at [74, 35] on icon "button" at bounding box center [68, 38] width 12 height 12
click at [201, 14] on span "Demo Network" at bounding box center [225, 12] width 49 height 11
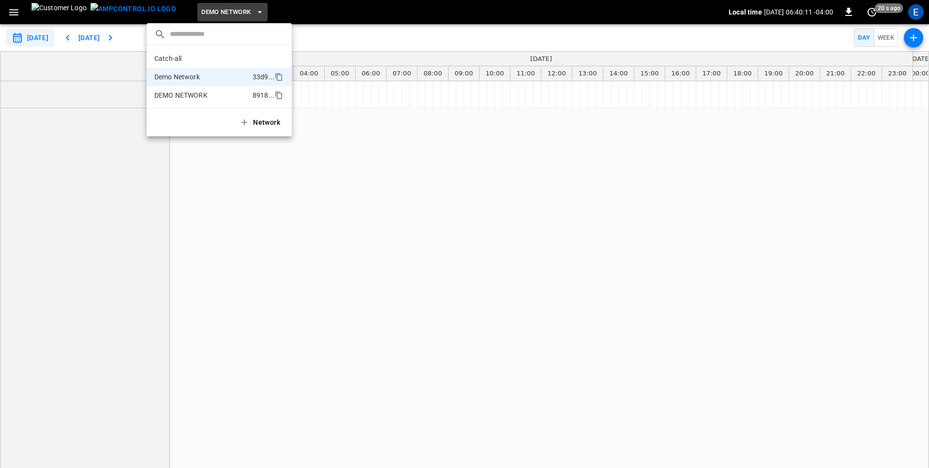
click at [186, 94] on p "DEMO NETWORK" at bounding box center [201, 95] width 94 height 10
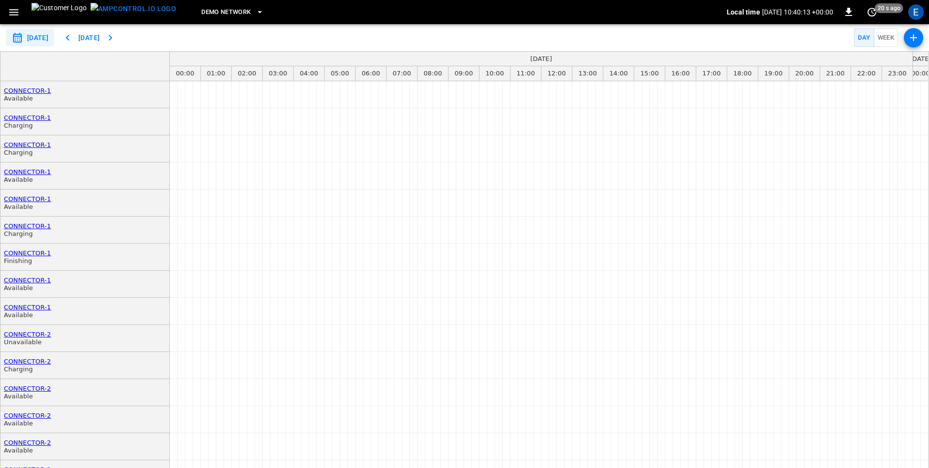
click at [116, 39] on icon "button" at bounding box center [110, 38] width 12 height 12
click at [74, 37] on icon "button" at bounding box center [68, 38] width 12 height 12
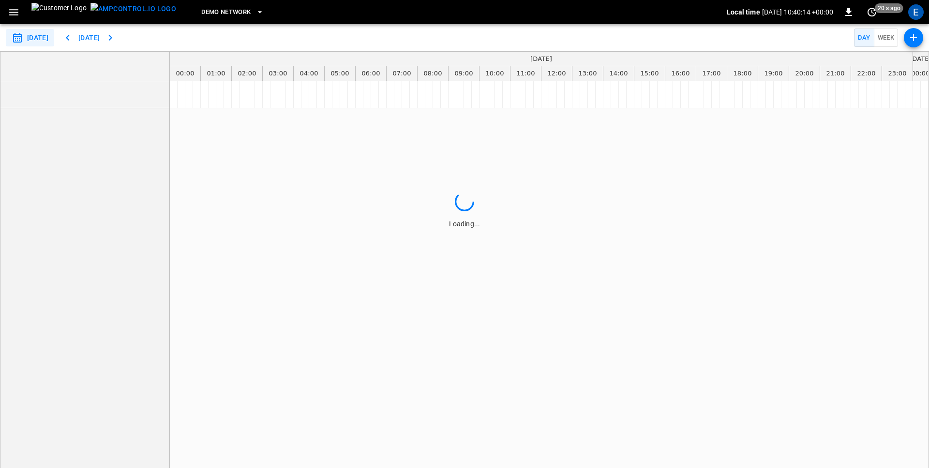
type input "**********"
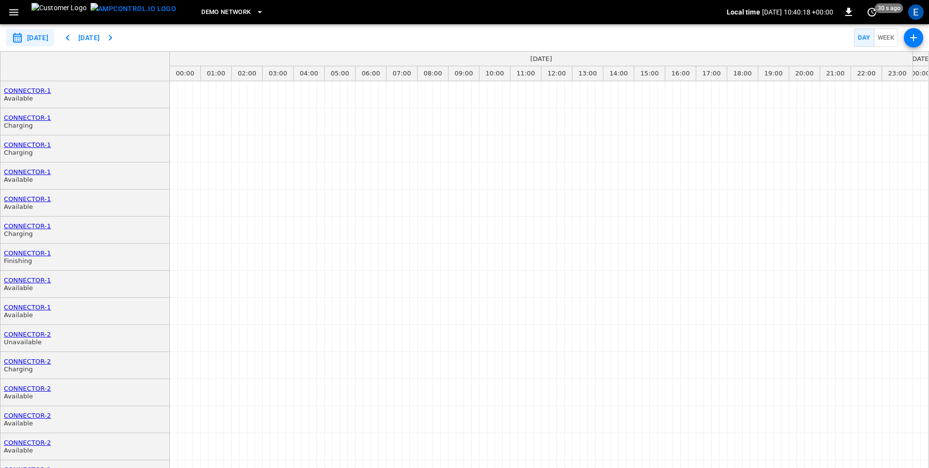
click at [13, 12] on icon "button" at bounding box center [13, 12] width 9 height 6
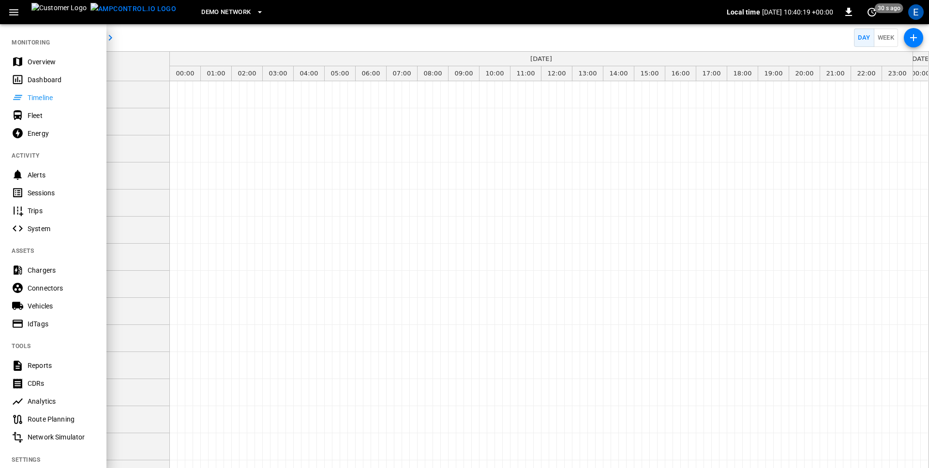
click at [44, 190] on div "Sessions" at bounding box center [61, 193] width 67 height 10
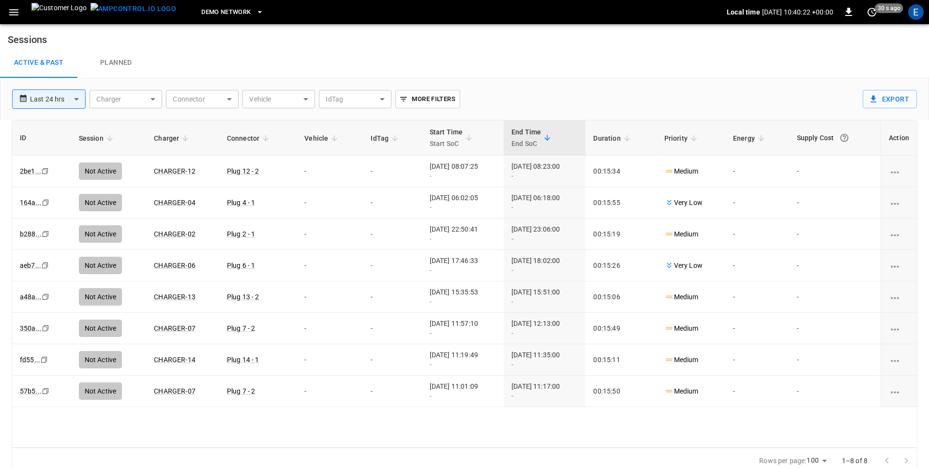
click at [167, 58] on div "Active & Past Planned" at bounding box center [464, 62] width 929 height 31
click at [19, 10] on icon "button" at bounding box center [14, 12] width 12 height 12
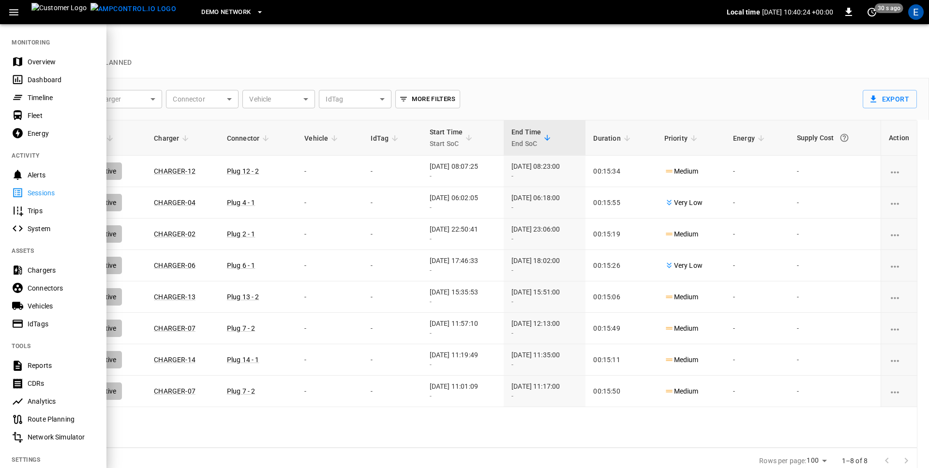
scroll to position [103, 0]
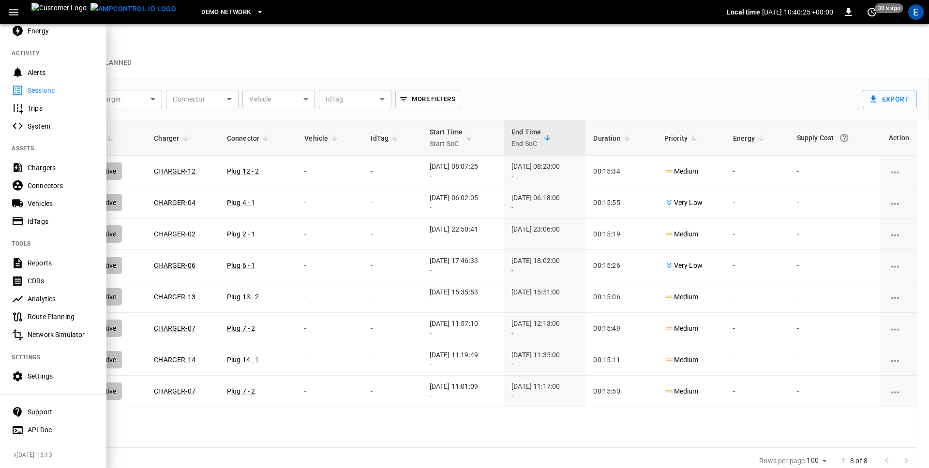
click at [39, 370] on div "Settings" at bounding box center [53, 377] width 106 height 18
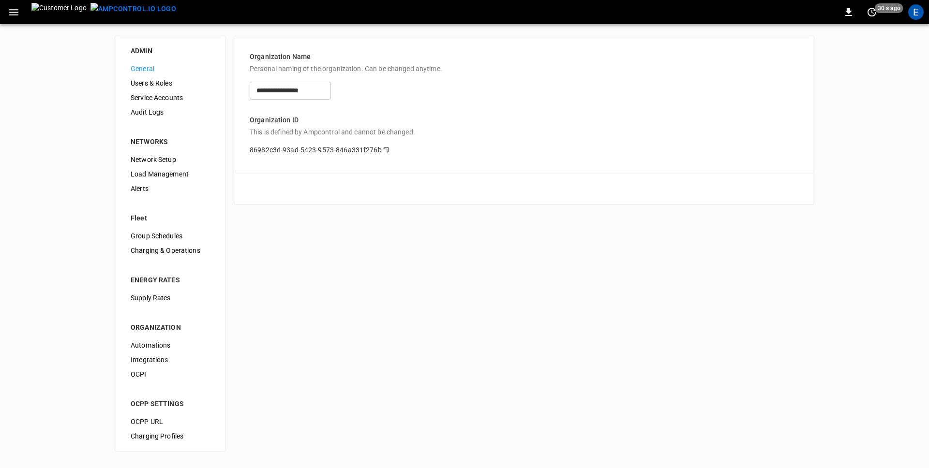
click at [151, 84] on span "Users & Roles" at bounding box center [170, 83] width 79 height 10
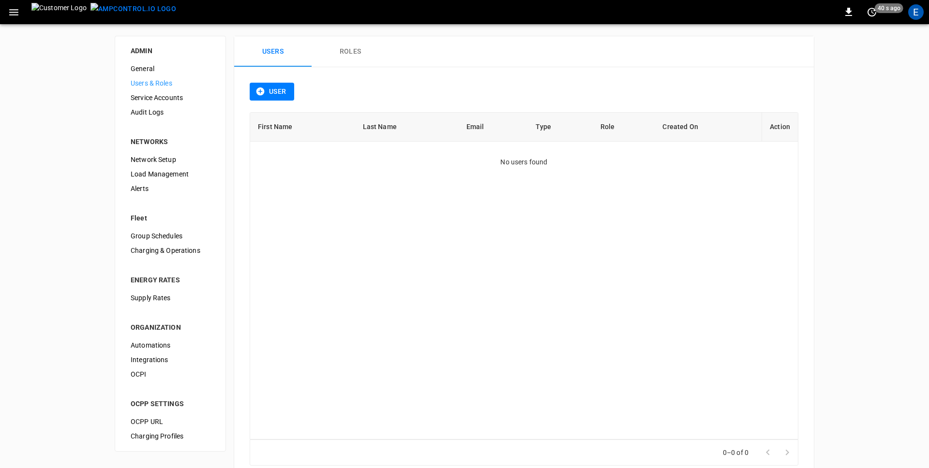
click at [515, 83] on div "User" at bounding box center [524, 98] width 548 height 30
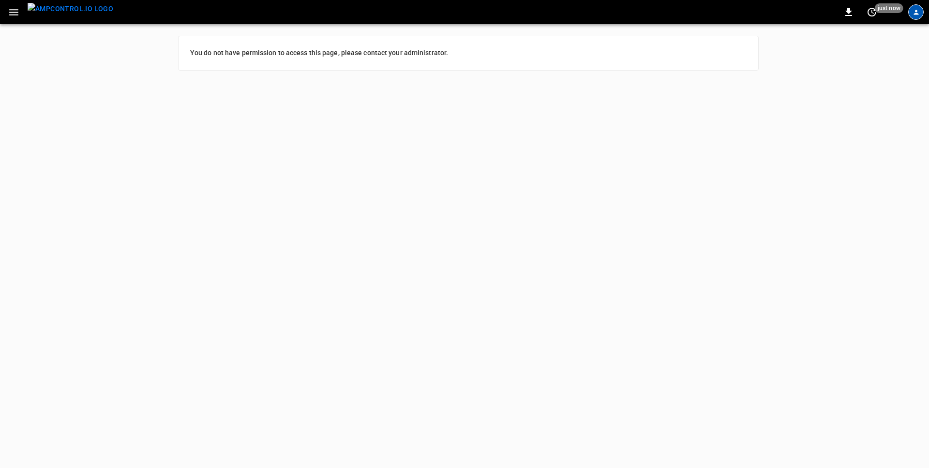
click at [916, 11] on icon "profile-icon" at bounding box center [915, 12] width 5 height 5
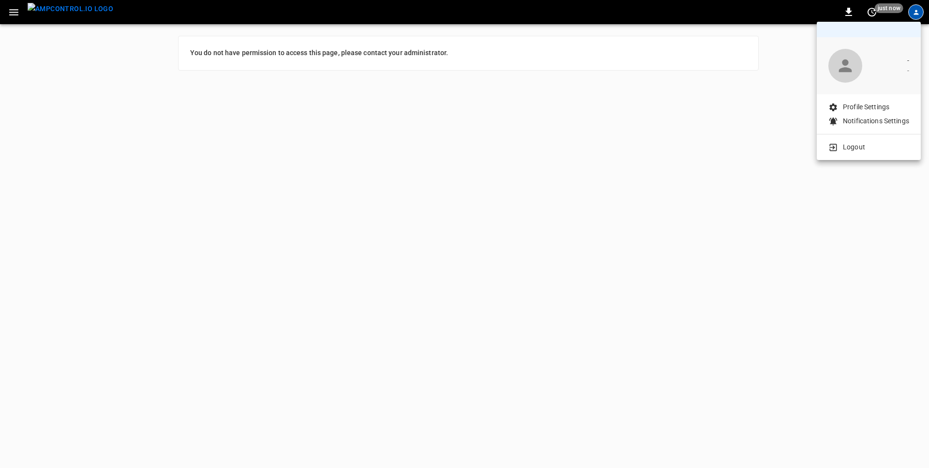
click at [849, 149] on p "Logout" at bounding box center [854, 147] width 22 height 10
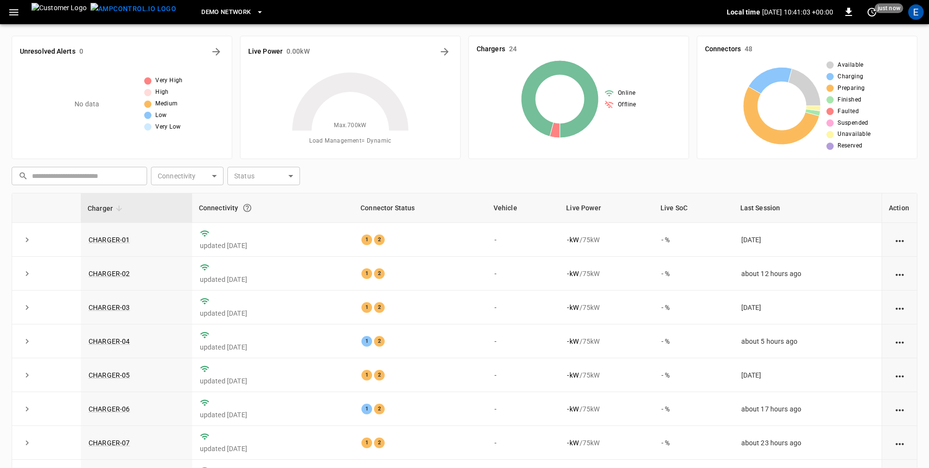
click at [13, 8] on icon "button" at bounding box center [14, 12] width 12 height 12
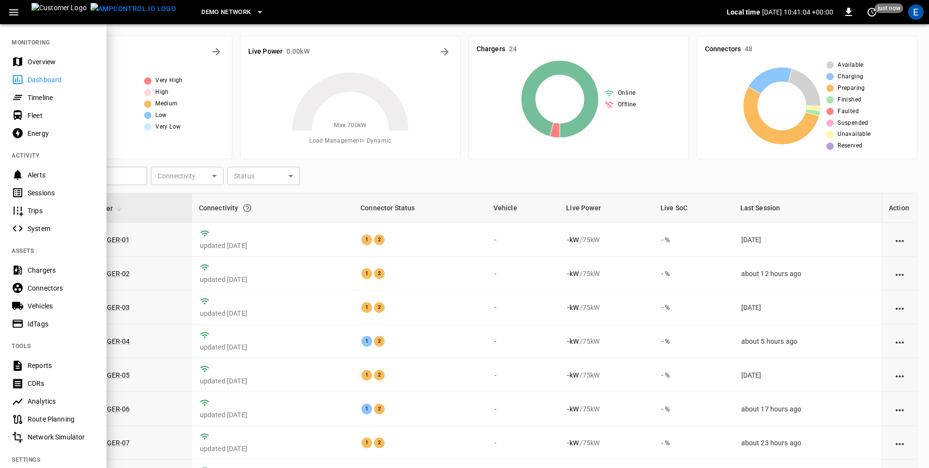
scroll to position [103, 0]
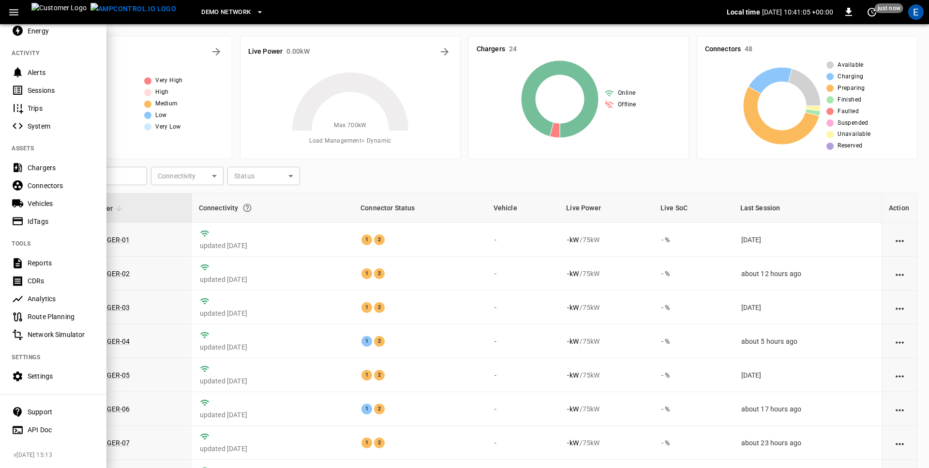
click at [41, 377] on div "Settings" at bounding box center [61, 376] width 67 height 10
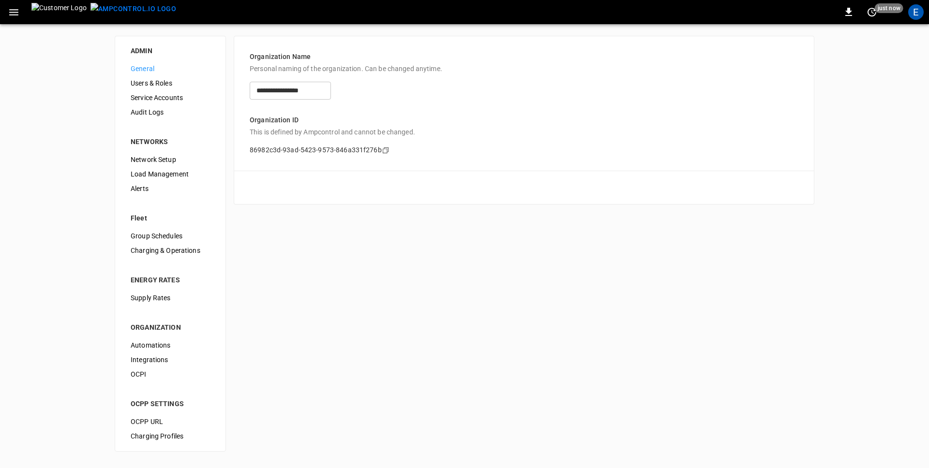
click at [160, 83] on span "Users & Roles" at bounding box center [170, 83] width 79 height 10
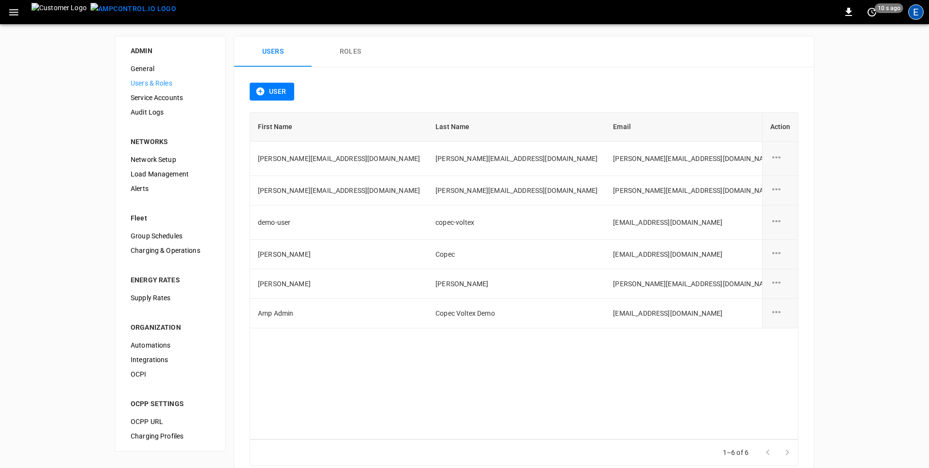
click at [912, 15] on div "E" at bounding box center [915, 11] width 15 height 15
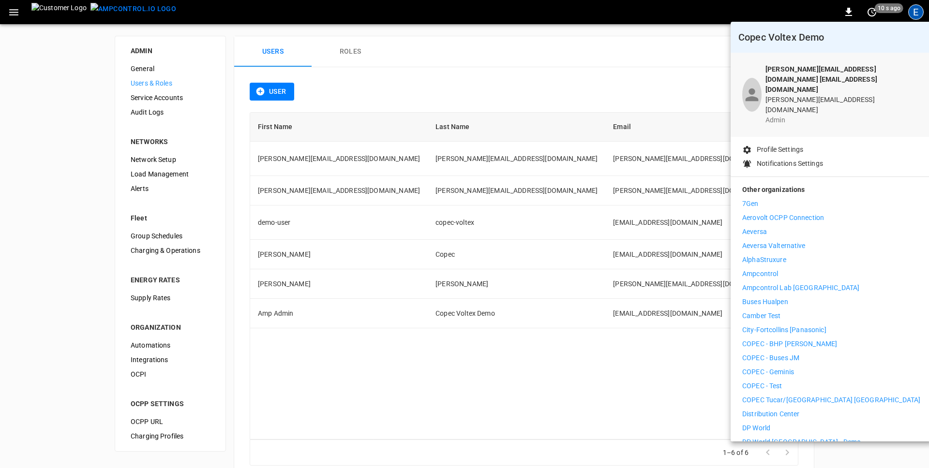
click at [912, 15] on div at bounding box center [464, 234] width 929 height 468
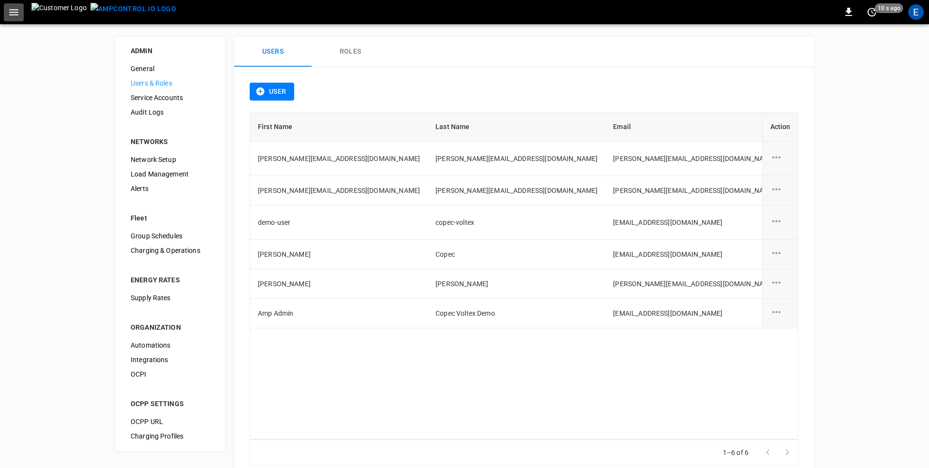
click at [15, 14] on icon "button" at bounding box center [14, 12] width 12 height 12
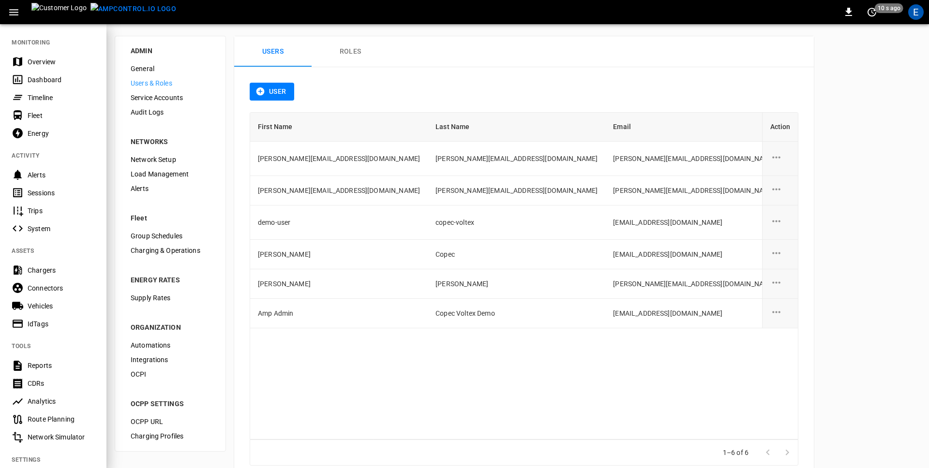
click at [34, 100] on div "Timeline" at bounding box center [61, 98] width 67 height 10
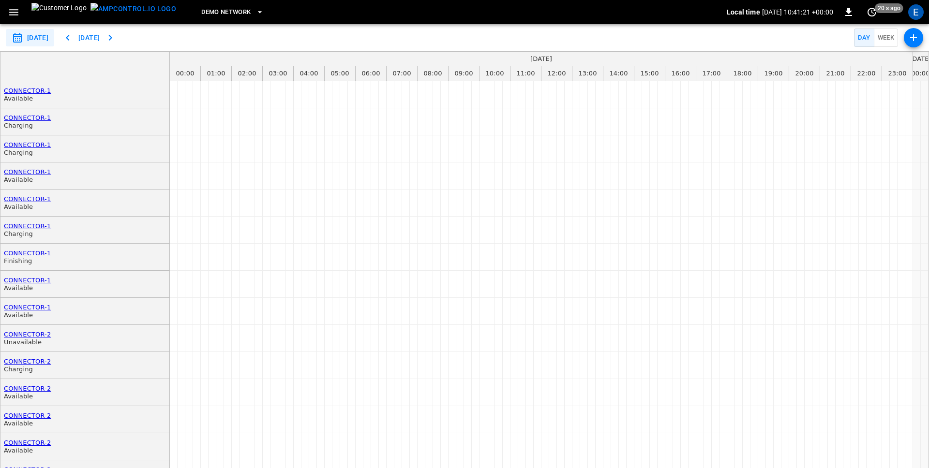
click at [104, 37] on button "[DATE]" at bounding box center [89, 38] width 31 height 18
click at [116, 37] on icon "button" at bounding box center [110, 38] width 12 height 12
click at [74, 37] on icon "button" at bounding box center [68, 38] width 12 height 12
type input "**********"
click at [95, 37] on button "[DATE]" at bounding box center [89, 38] width 31 height 18
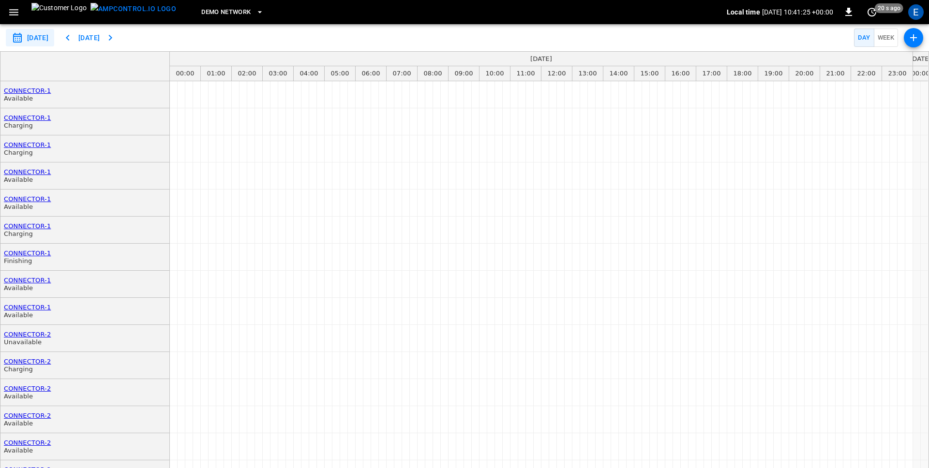
click at [11, 9] on icon "button" at bounding box center [14, 12] width 12 height 12
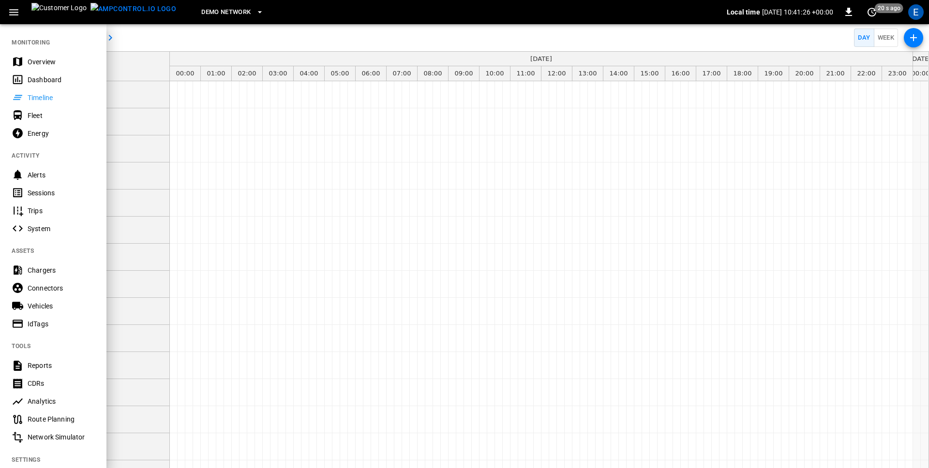
click at [41, 194] on div "Sessions" at bounding box center [61, 193] width 67 height 10
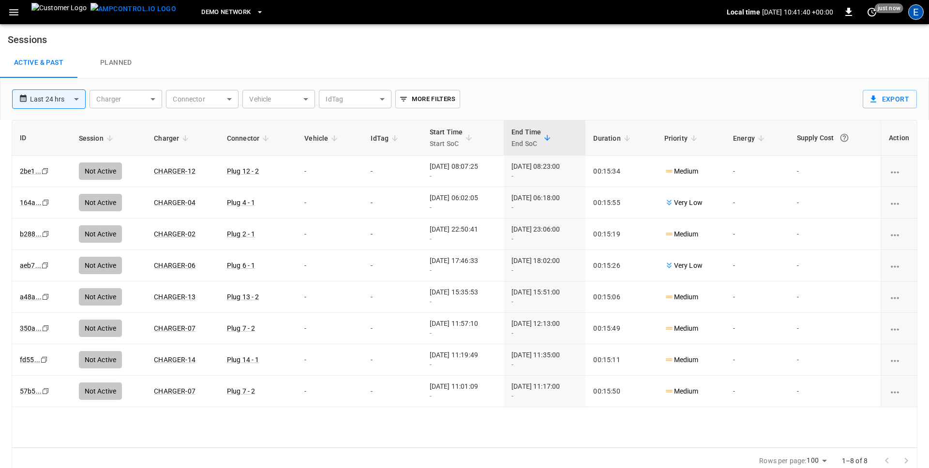
click at [917, 13] on div "E" at bounding box center [915, 11] width 15 height 15
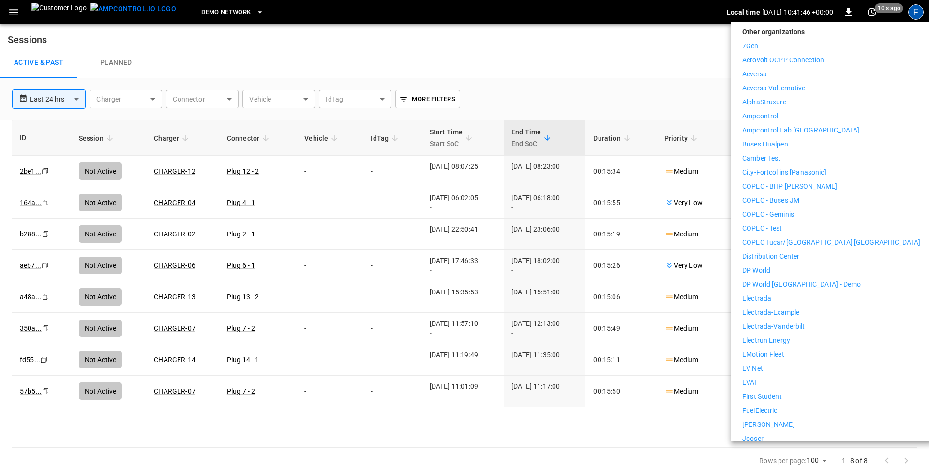
scroll to position [165, 0]
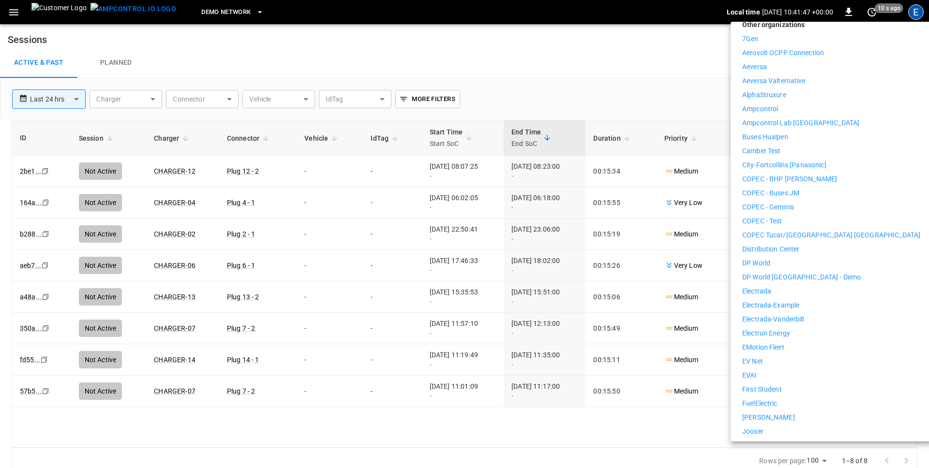
click at [782, 244] on p "Distribution Center" at bounding box center [771, 249] width 58 height 10
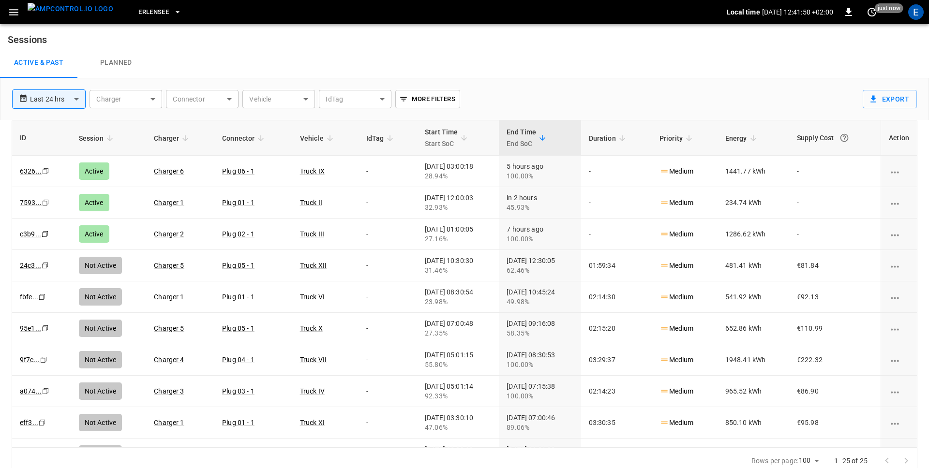
click at [8, 11] on icon "button" at bounding box center [14, 12] width 12 height 12
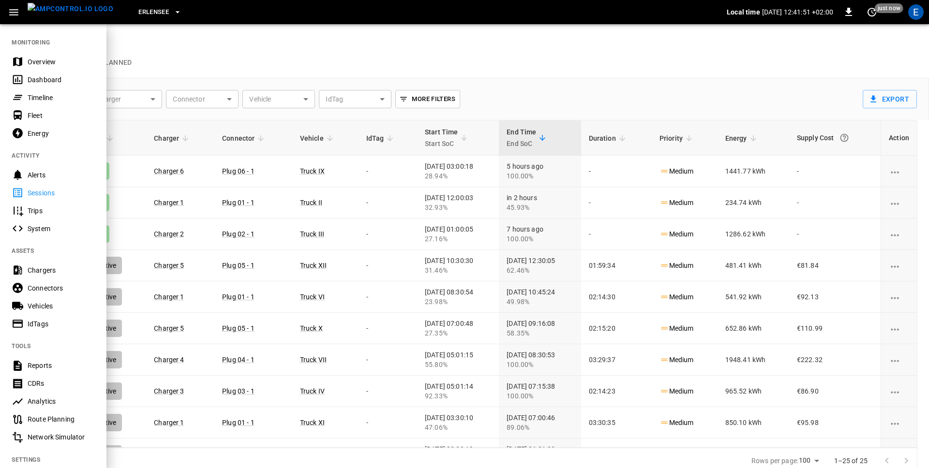
click at [45, 102] on div "Timeline" at bounding box center [61, 98] width 67 height 10
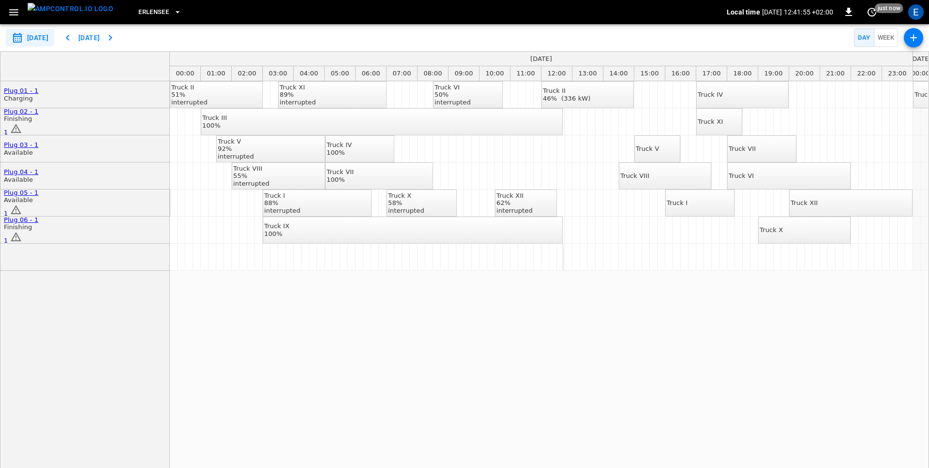
click at [15, 12] on icon "button" at bounding box center [13, 12] width 9 height 6
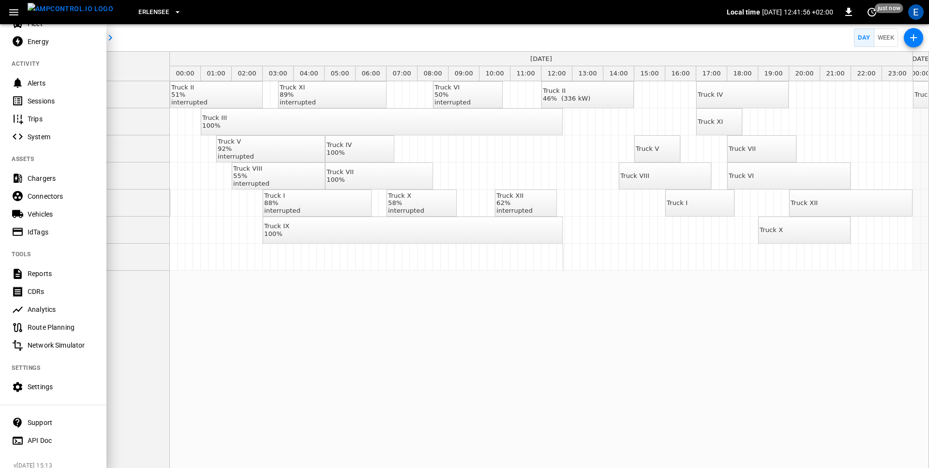
scroll to position [103, 0]
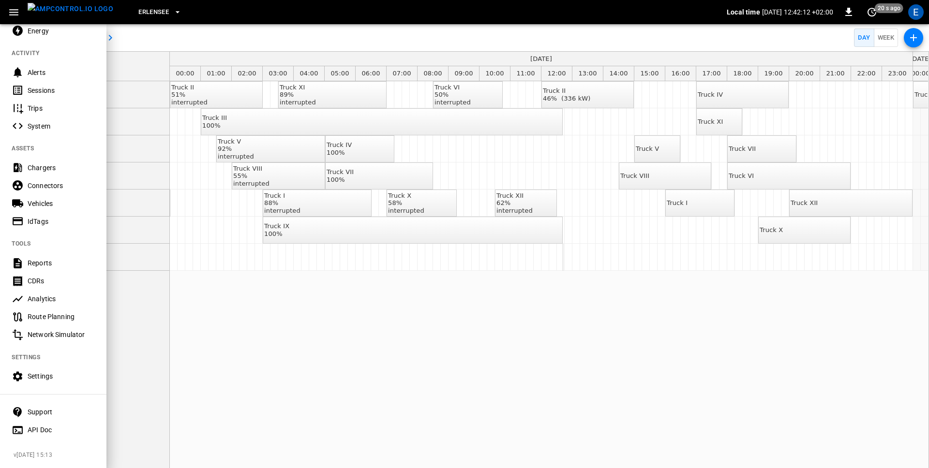
click at [47, 384] on div "Settings" at bounding box center [53, 377] width 106 height 18
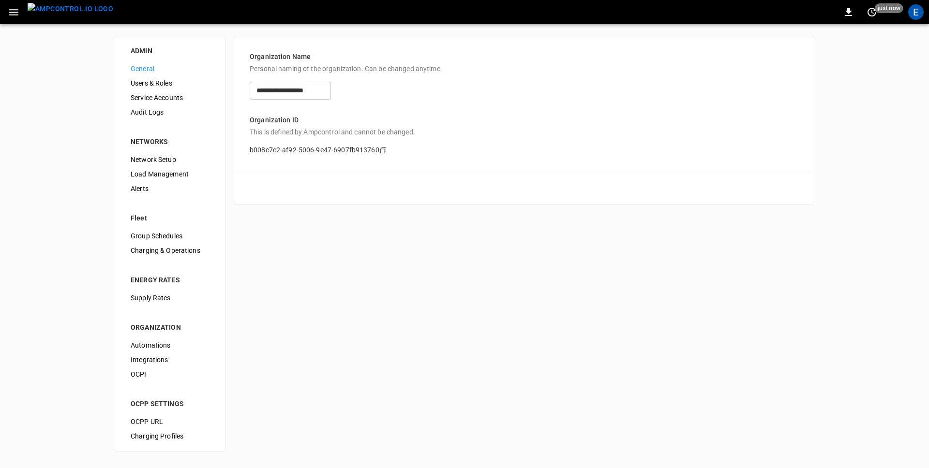
click at [148, 86] on span "Users & Roles" at bounding box center [170, 83] width 79 height 10
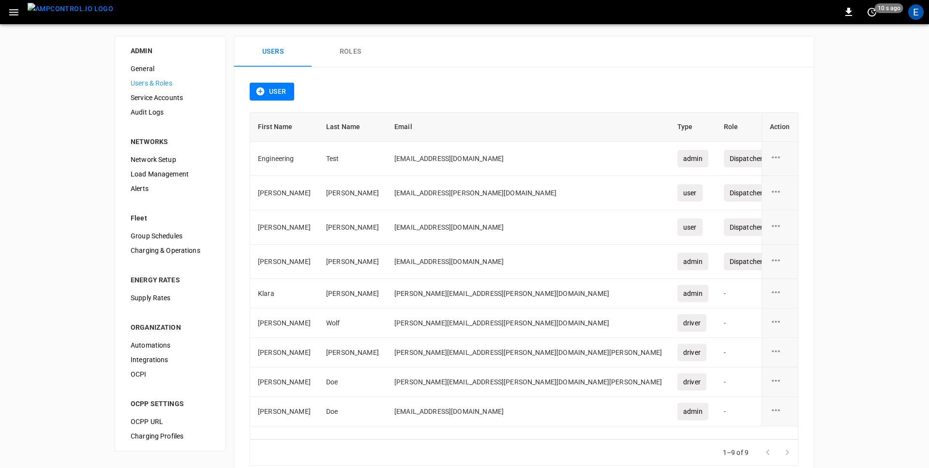
click at [465, 103] on div "User" at bounding box center [524, 98] width 548 height 30
click at [268, 96] on button "User" at bounding box center [272, 92] width 44 height 18
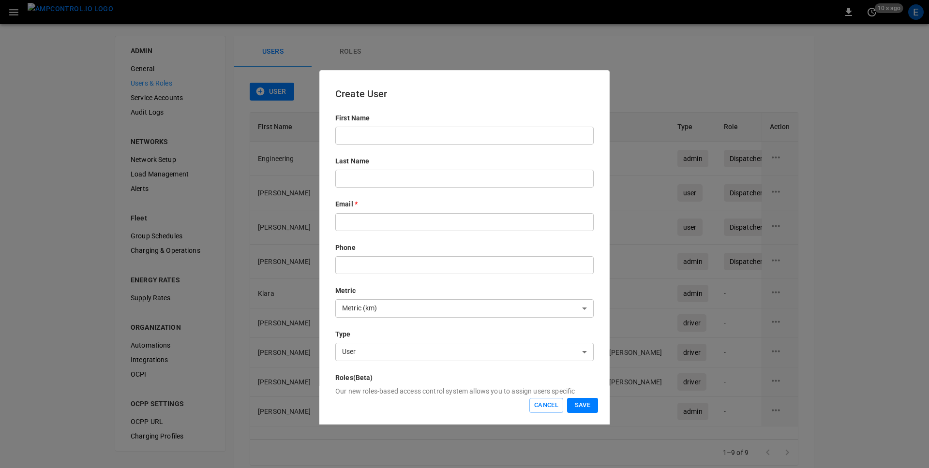
click at [409, 138] on input "text" at bounding box center [464, 136] width 258 height 18
type input "*****"
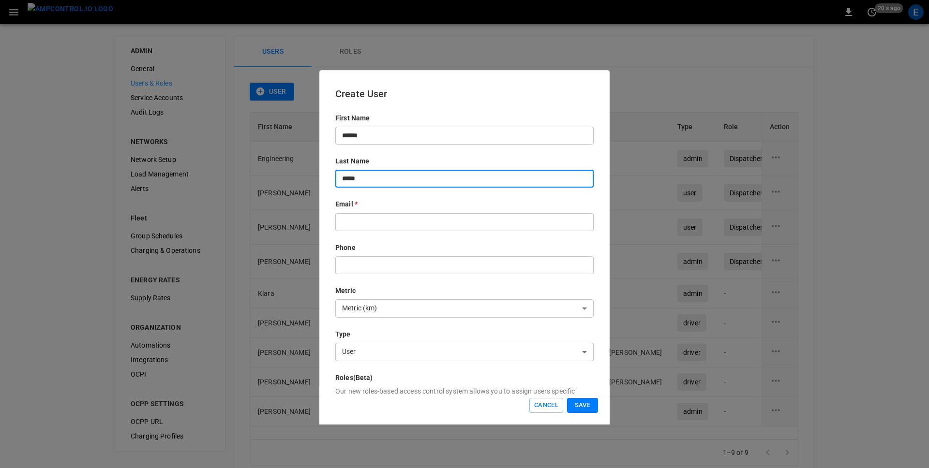
type input "*****"
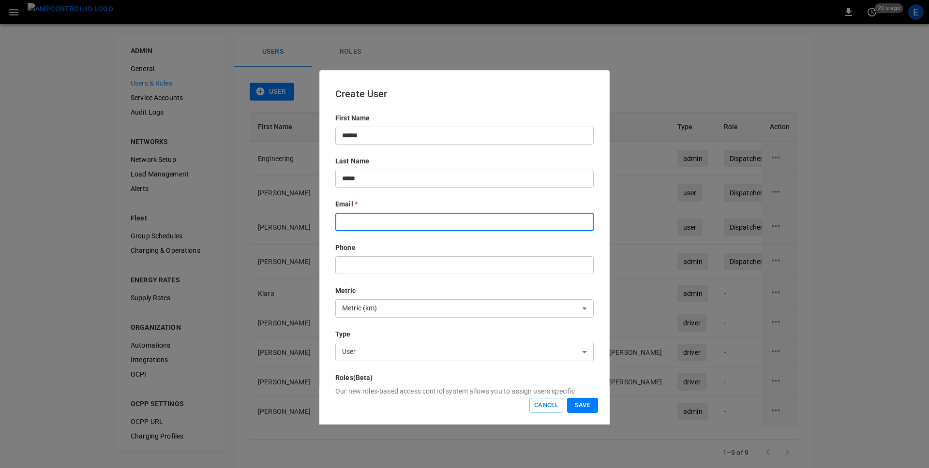
click at [539, 222] on input "text" at bounding box center [464, 222] width 258 height 18
type input "**********"
click at [540, 266] on input "text" at bounding box center [464, 265] width 258 height 18
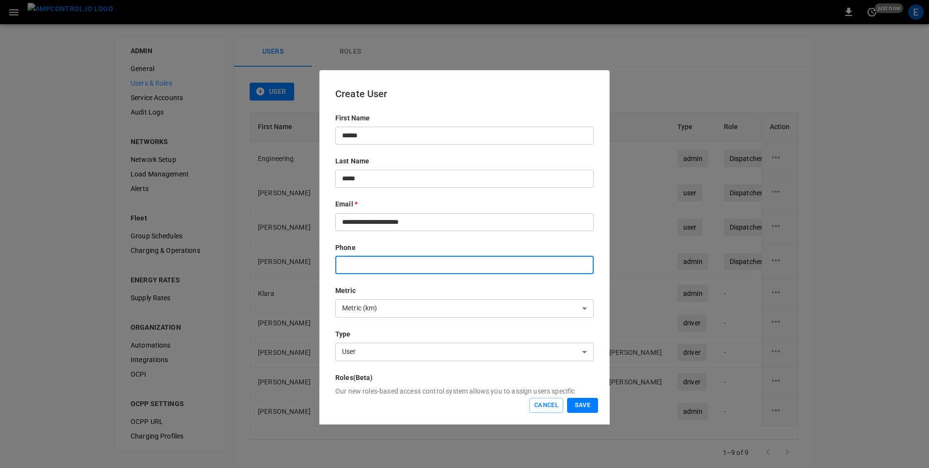
click at [447, 349] on body "0 just now E ADMIN General Users & Roles Service Accounts Audit Logs NETWORKS N…" at bounding box center [464, 246] width 929 height 493
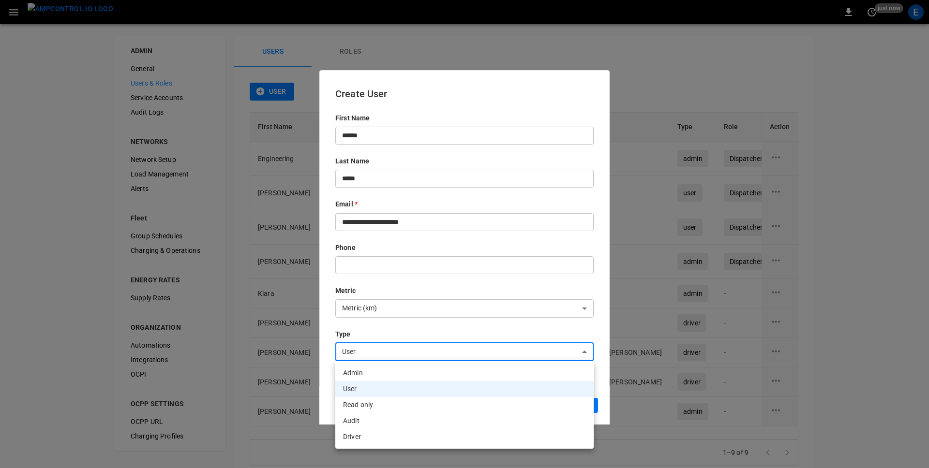
click at [384, 377] on li "Admin" at bounding box center [464, 373] width 258 height 16
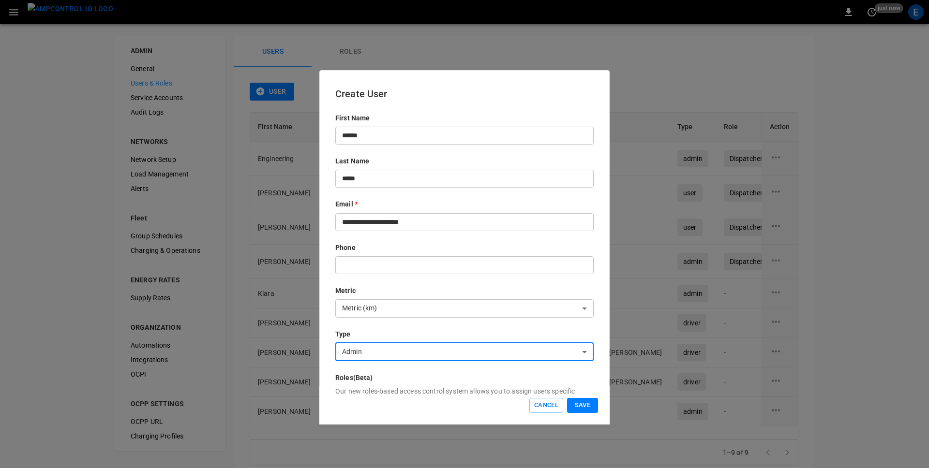
type input "*****"
click at [584, 406] on button "Save" at bounding box center [582, 405] width 31 height 15
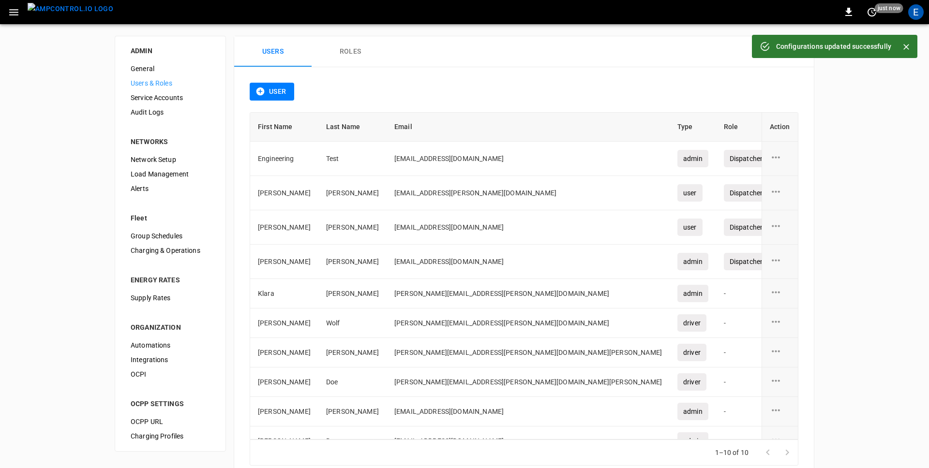
click at [896, 164] on div "ADMIN General Users & Roles Service Accounts Audit Logs NETWORKS Network Setup …" at bounding box center [464, 258] width 929 height 469
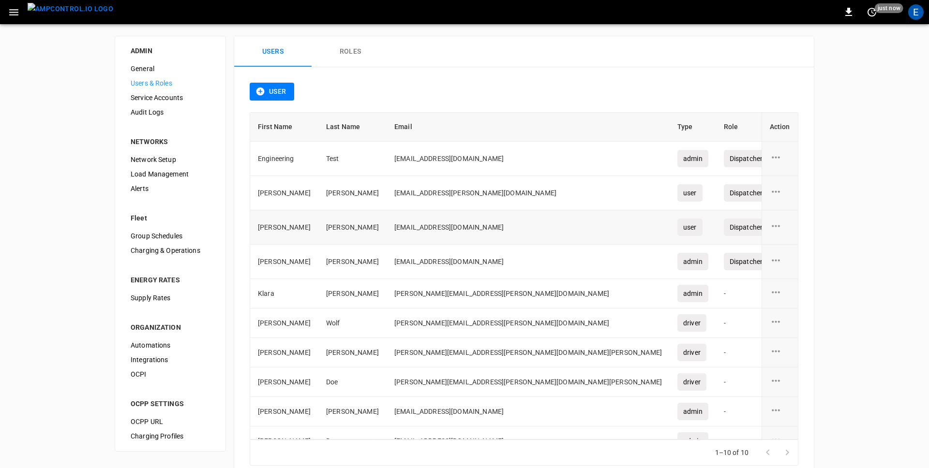
scroll to position [16, 0]
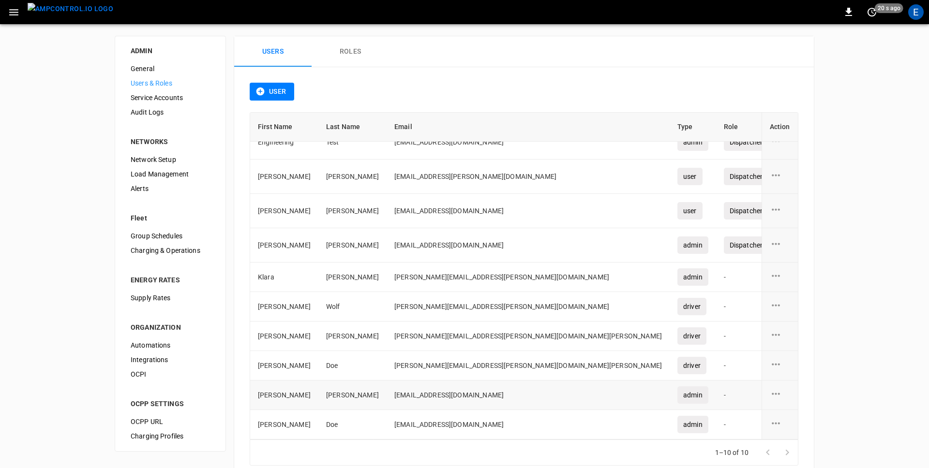
click at [777, 395] on icon "user action options" at bounding box center [775, 394] width 12 height 12
click at [783, 400] on li "Edit" at bounding box center [787, 400] width 34 height 16
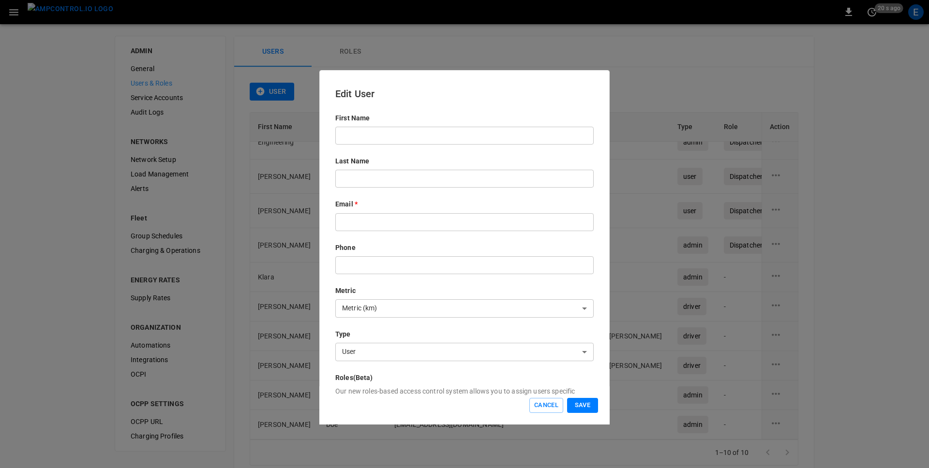
type input "*****"
type input "**********"
type input "*****"
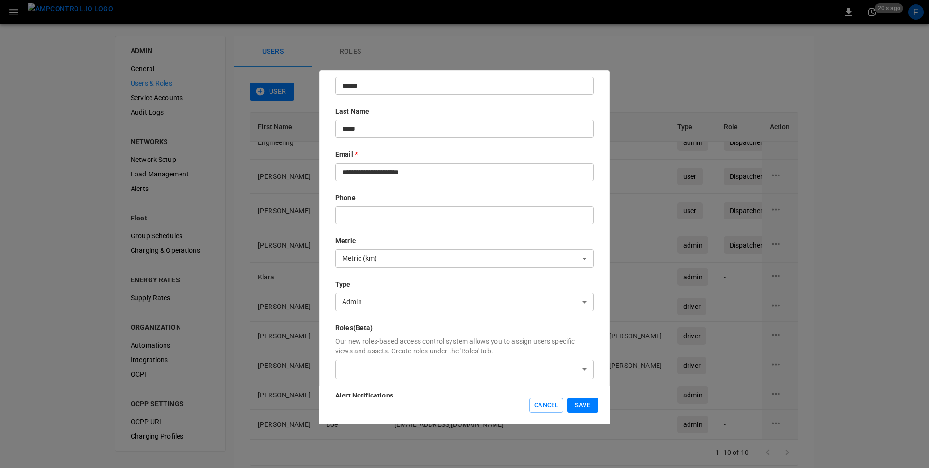
scroll to position [91, 0]
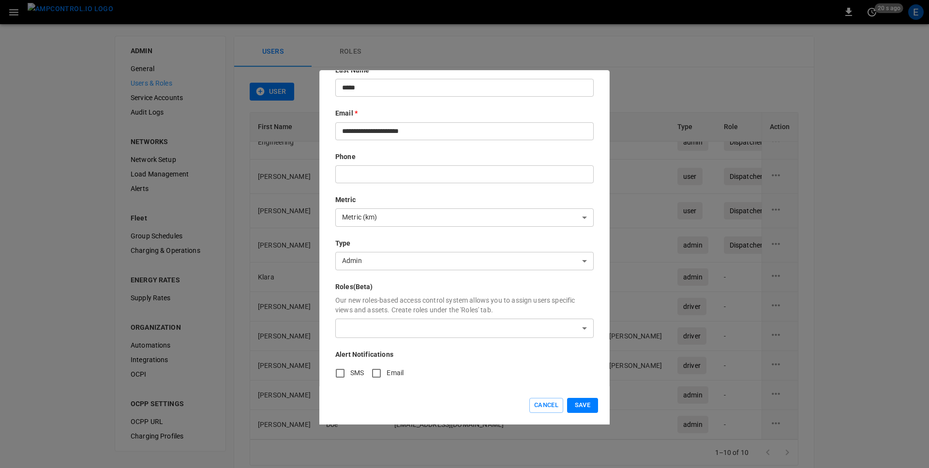
click at [389, 332] on body "0 20 s ago E ADMIN General Users & Roles Service Accounts Audit Logs NETWORKS N…" at bounding box center [464, 246] width 929 height 493
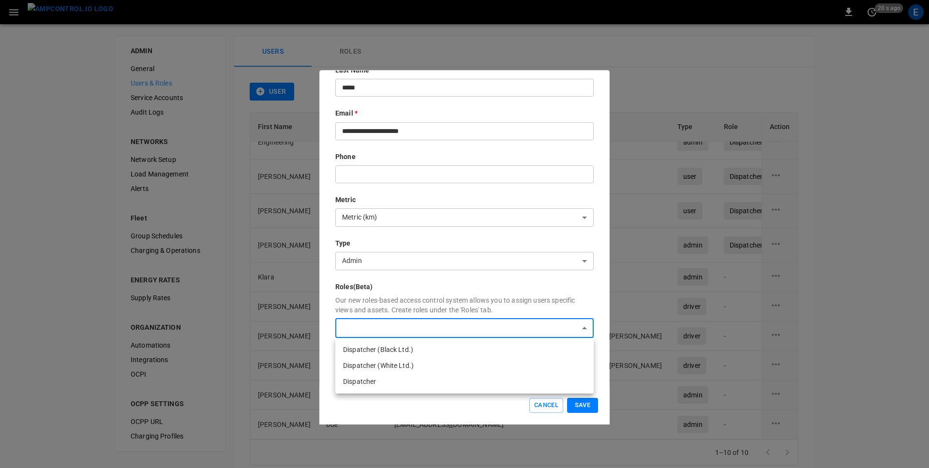
click at [385, 350] on li "Dispatcher (Black Ltd.)" at bounding box center [464, 350] width 258 height 16
type input "**********"
click at [601, 380] on div at bounding box center [464, 234] width 929 height 468
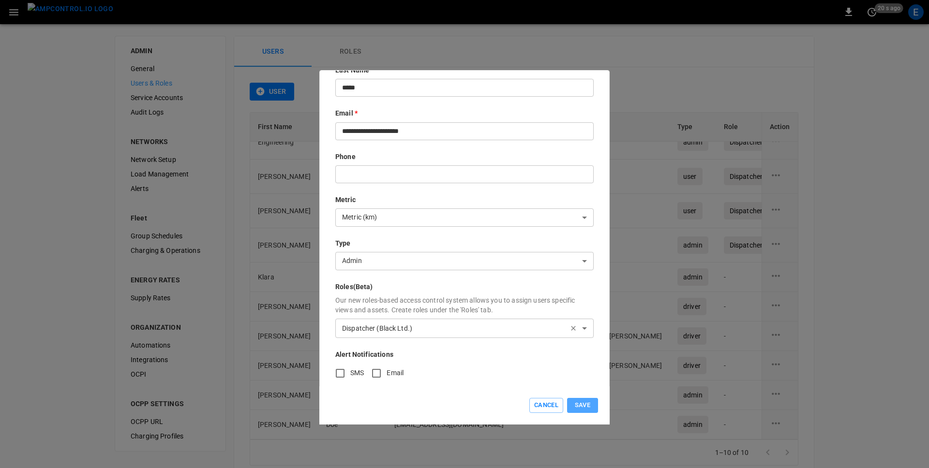
click at [591, 406] on button "Save" at bounding box center [582, 405] width 31 height 15
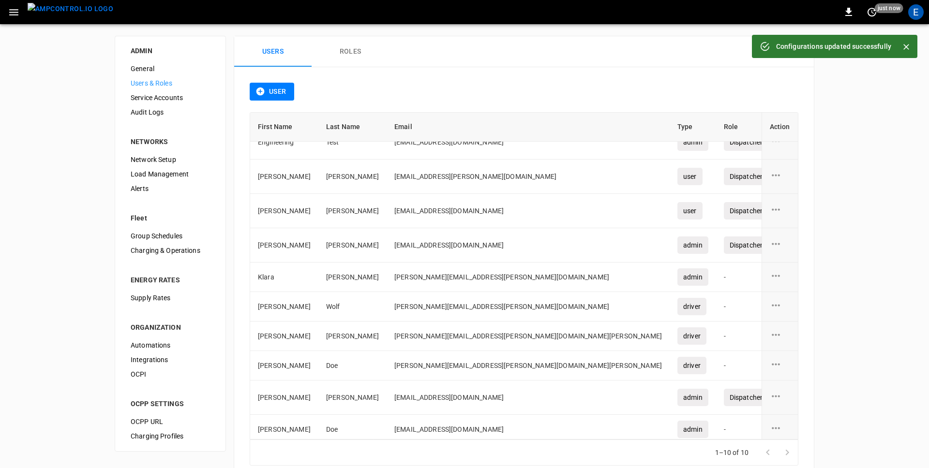
click at [62, 14] on img "menu" at bounding box center [71, 9] width 86 height 12
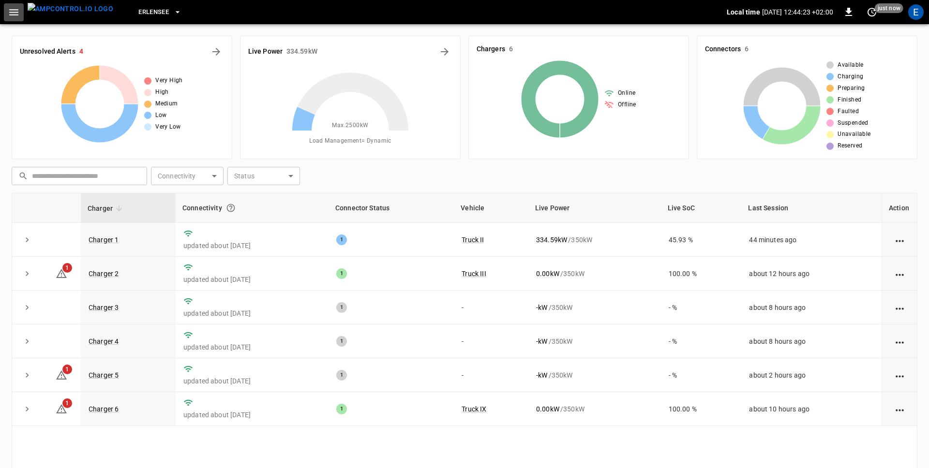
click at [15, 16] on icon "button" at bounding box center [14, 12] width 12 height 12
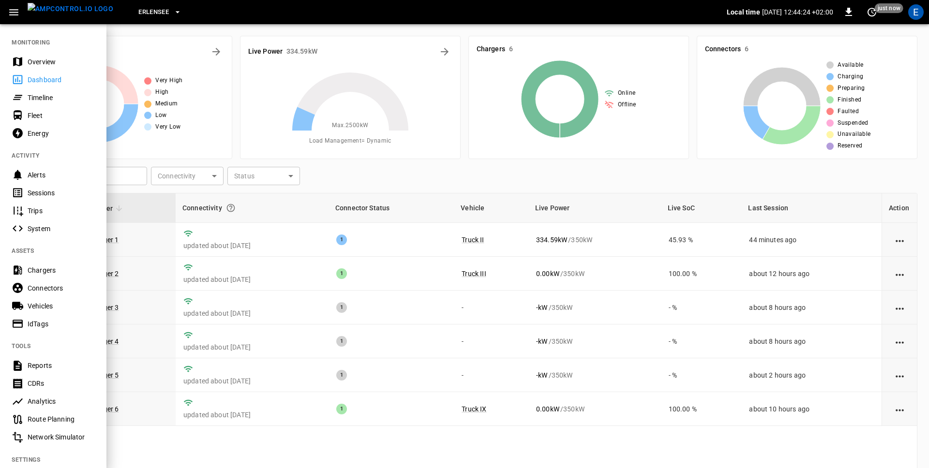
click at [224, 88] on div at bounding box center [464, 234] width 929 height 468
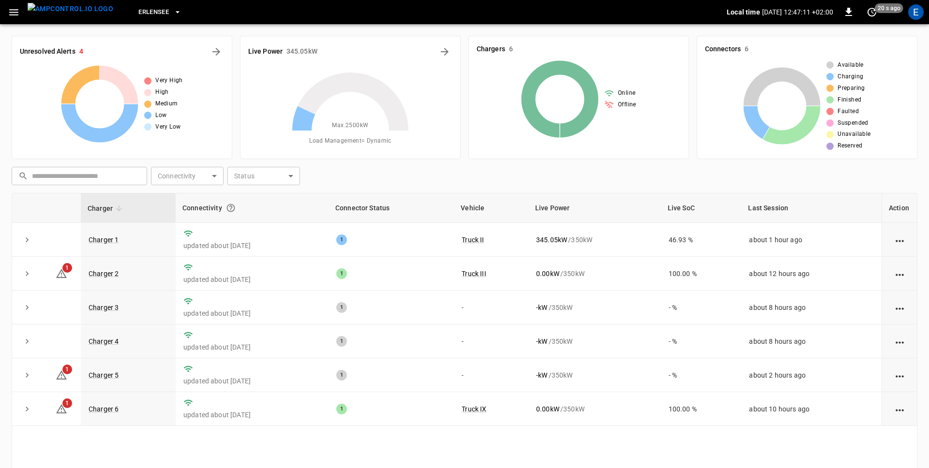
click at [12, 14] on icon "button" at bounding box center [14, 12] width 12 height 12
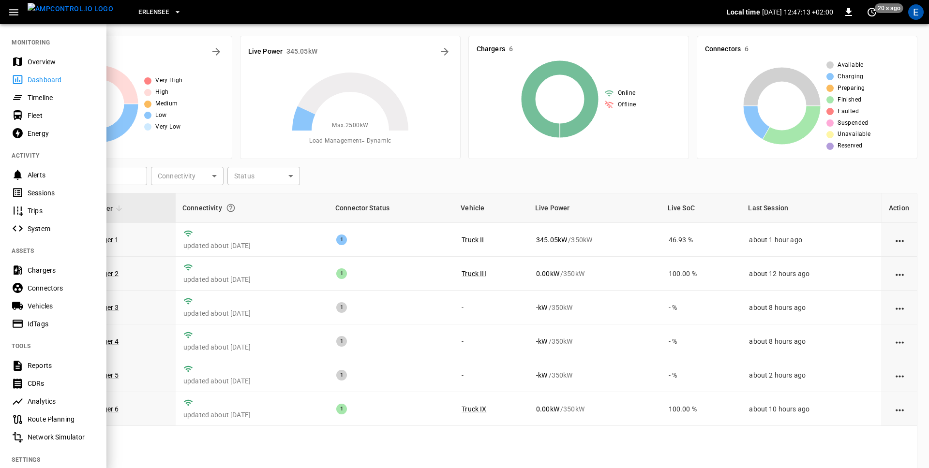
scroll to position [103, 0]
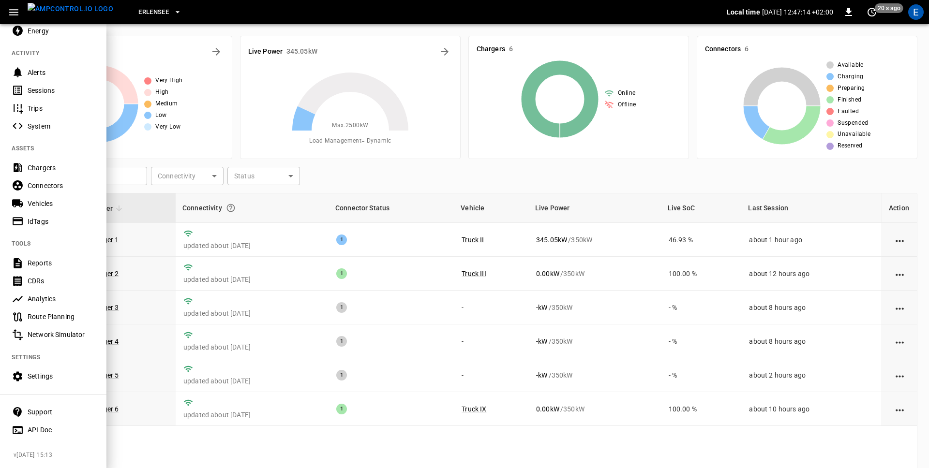
click at [30, 374] on div "Settings" at bounding box center [61, 376] width 67 height 10
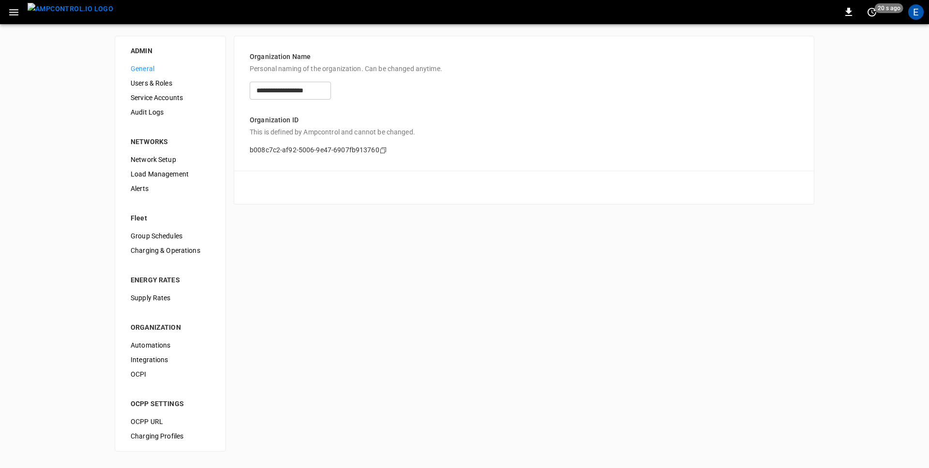
click at [158, 83] on span "Users & Roles" at bounding box center [170, 83] width 79 height 10
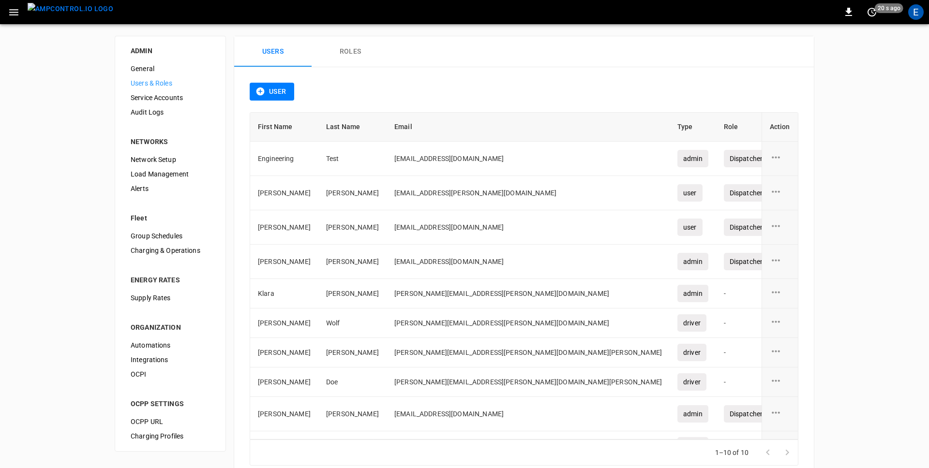
click at [350, 52] on button "Roles" at bounding box center [349, 51] width 77 height 31
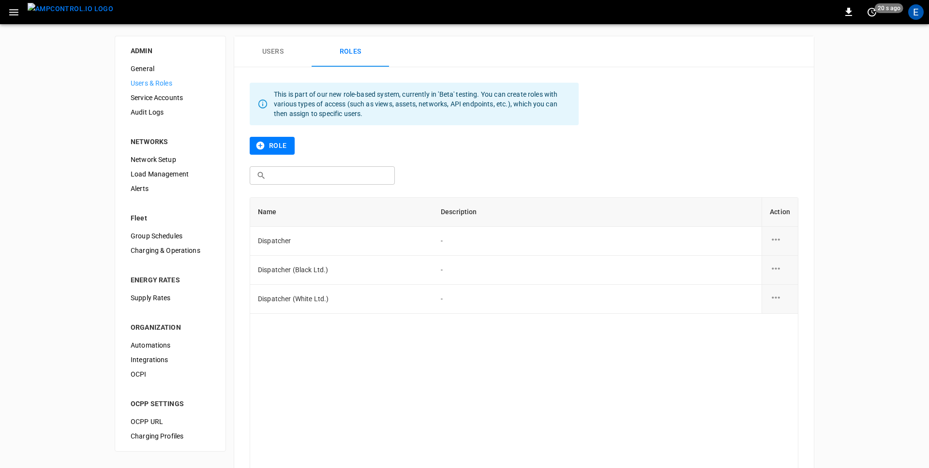
click at [279, 157] on div "Role" at bounding box center [524, 152] width 548 height 30
click at [270, 149] on button "Role" at bounding box center [272, 146] width 45 height 18
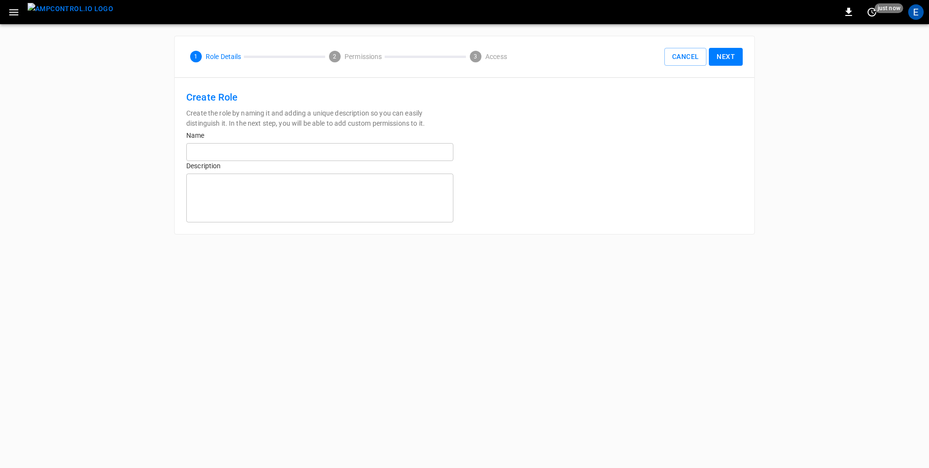
click at [310, 153] on input "text" at bounding box center [319, 152] width 267 height 18
type input "**********"
click at [731, 54] on button "Next" at bounding box center [726, 57] width 34 height 18
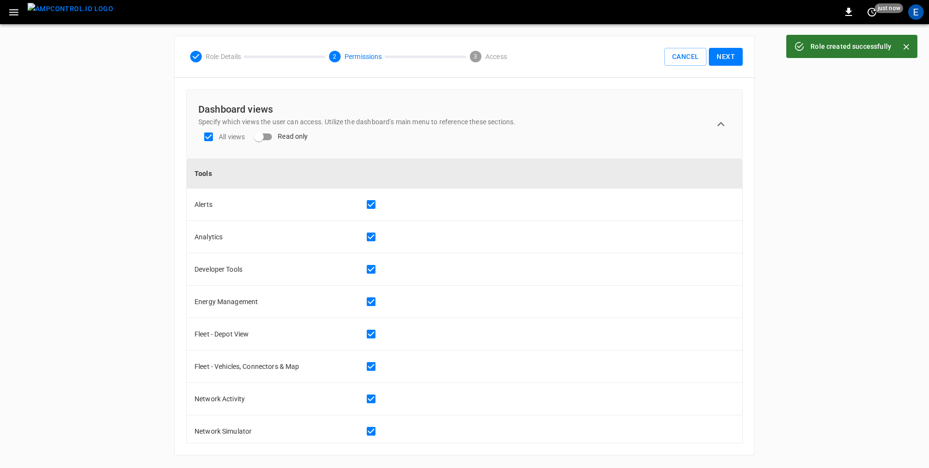
click at [731, 56] on button "Next" at bounding box center [726, 57] width 34 height 18
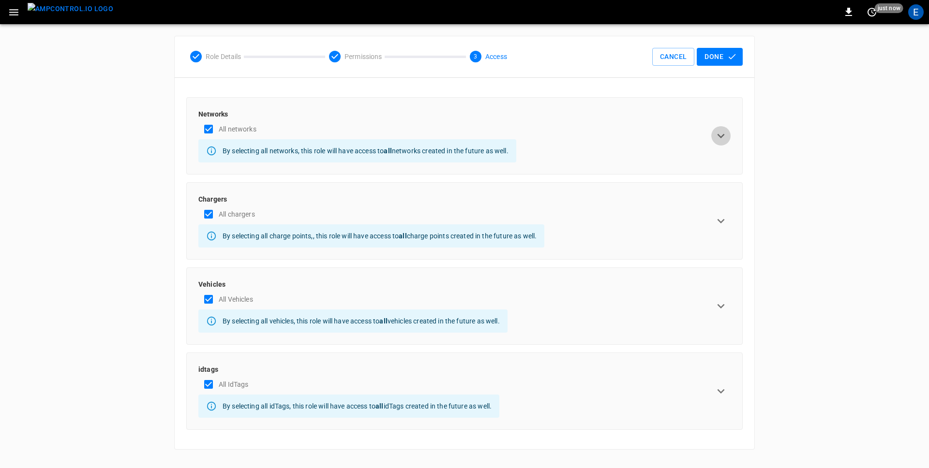
click at [717, 133] on icon "expand row" at bounding box center [720, 136] width 15 height 15
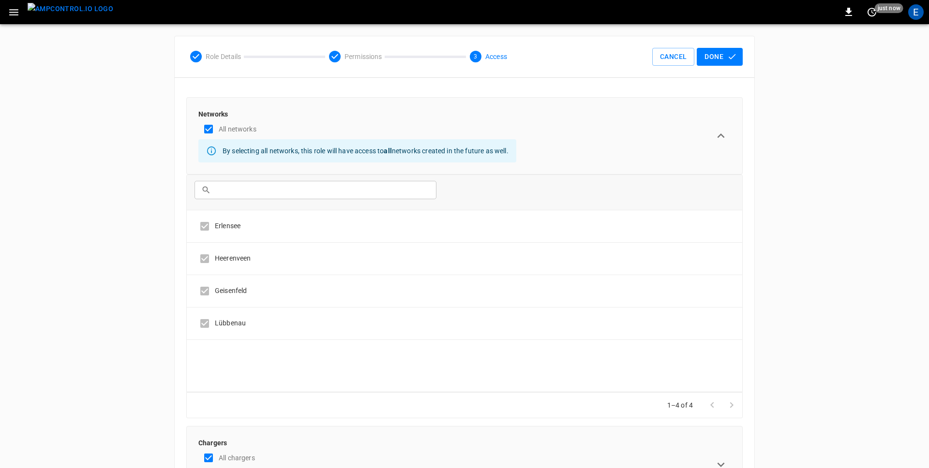
click at [717, 133] on icon "expand row" at bounding box center [720, 136] width 15 height 15
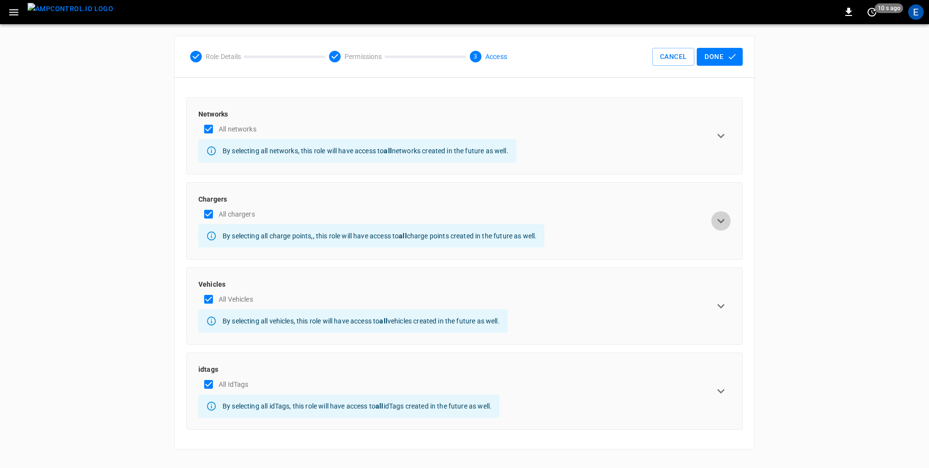
click at [722, 221] on icon "expand row" at bounding box center [720, 221] width 7 height 4
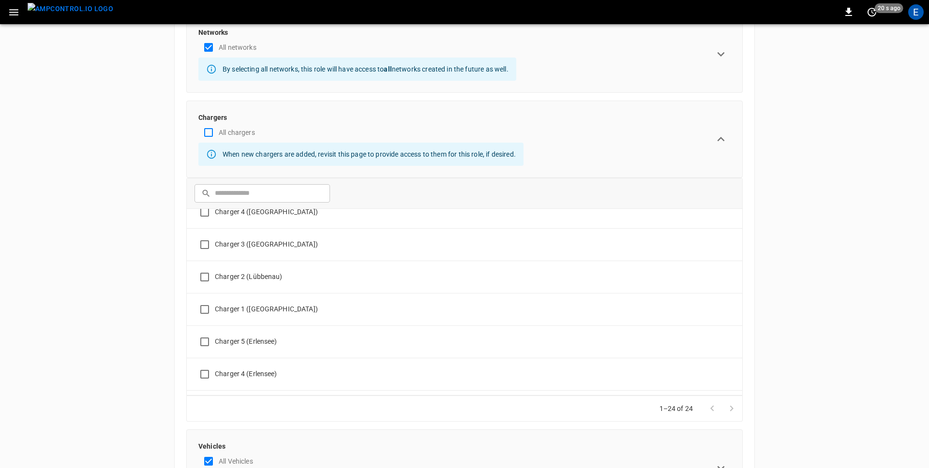
scroll to position [591, 0]
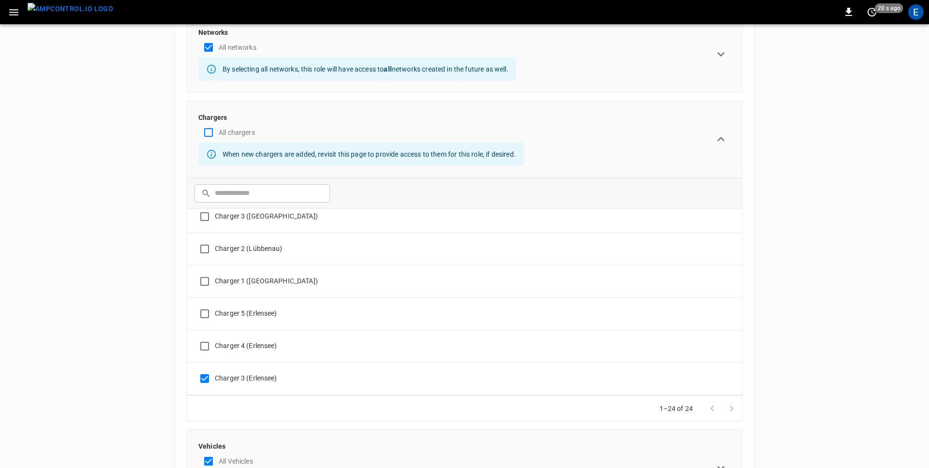
click at [133, 336] on div "ADMIN General Users & Roles Service Accounts Audit Logs NETWORKS Network Setup …" at bounding box center [464, 282] width 929 height 681
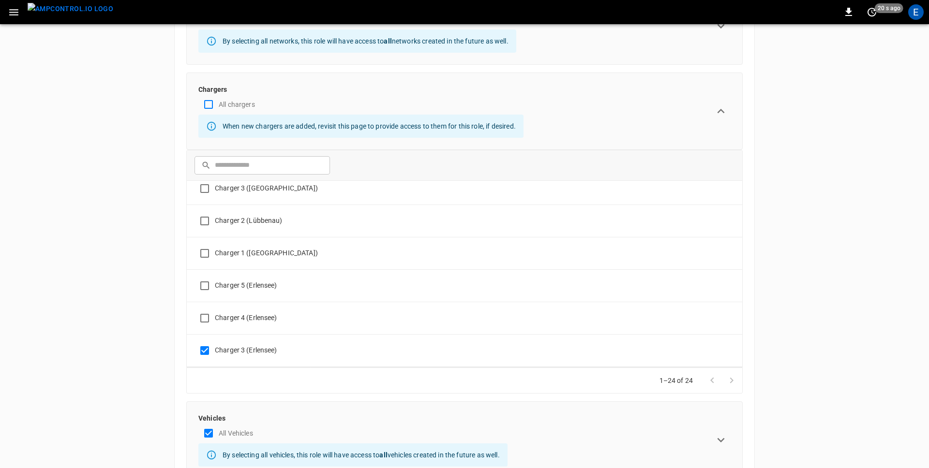
scroll to position [0, 0]
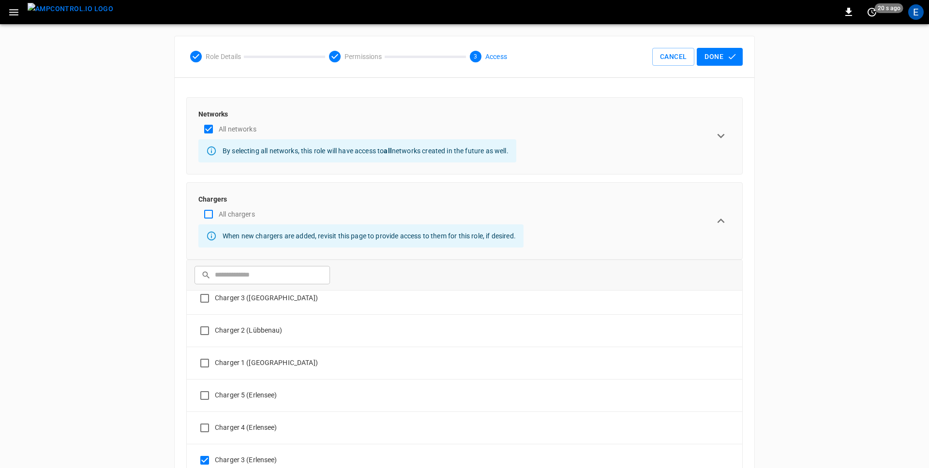
click at [717, 59] on button "Done" at bounding box center [719, 57] width 46 height 18
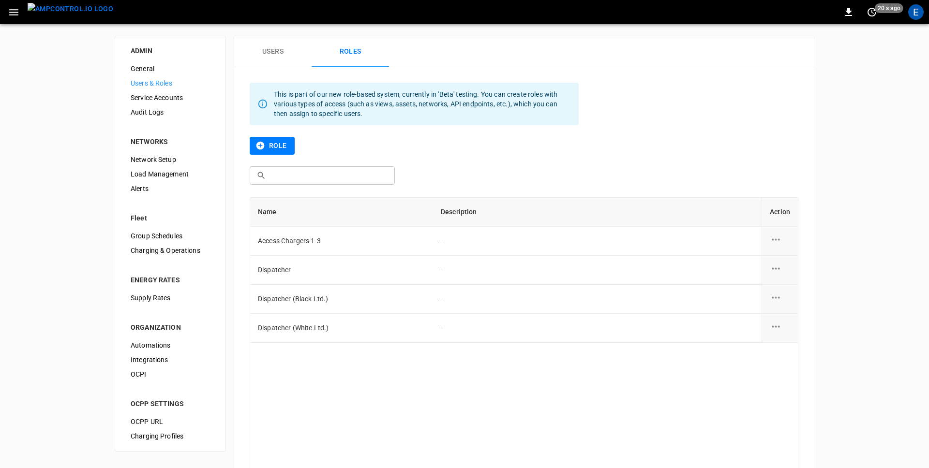
click at [281, 49] on button "Users" at bounding box center [272, 51] width 77 height 31
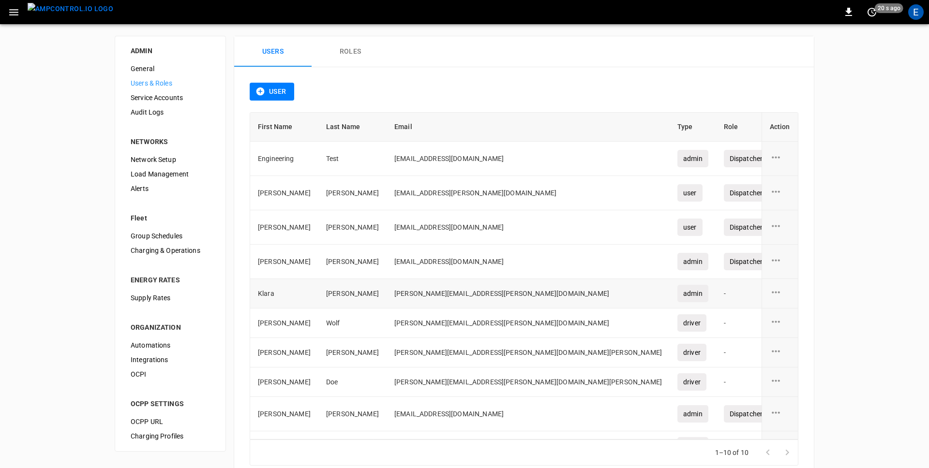
scroll to position [21, 0]
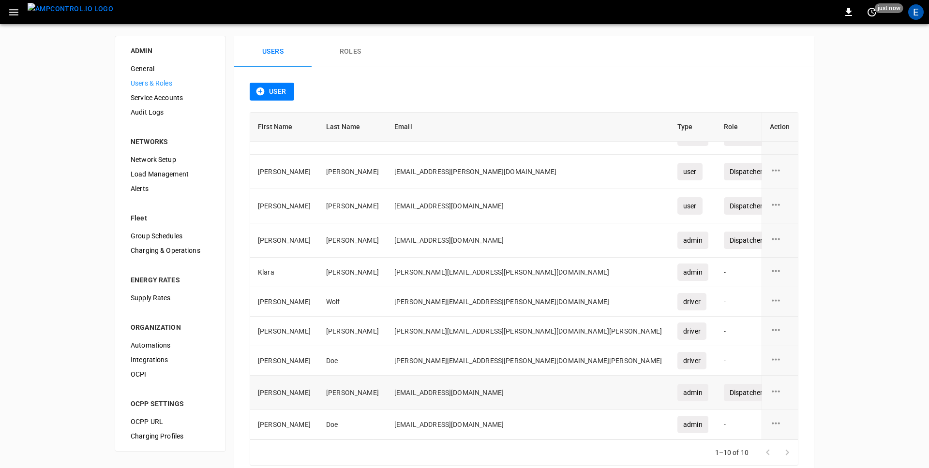
click at [774, 387] on icon "user action options" at bounding box center [775, 391] width 12 height 12
click at [781, 393] on li "Edit" at bounding box center [787, 397] width 34 height 16
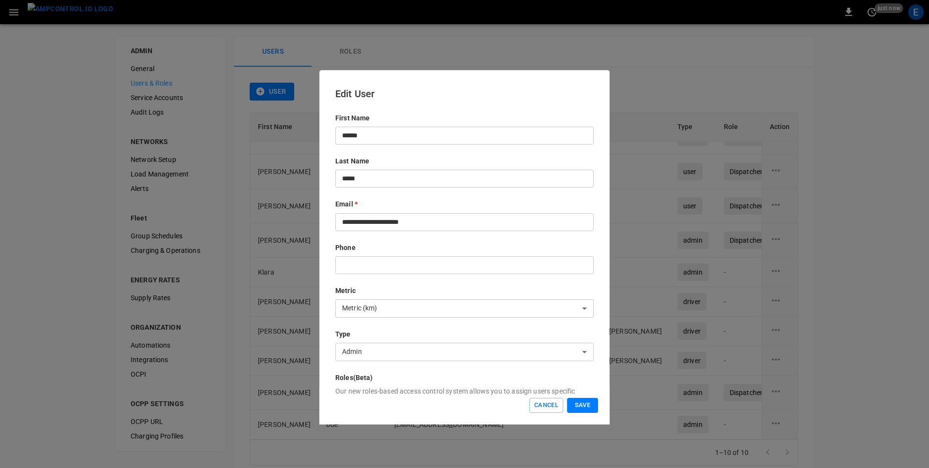
scroll to position [92, 0]
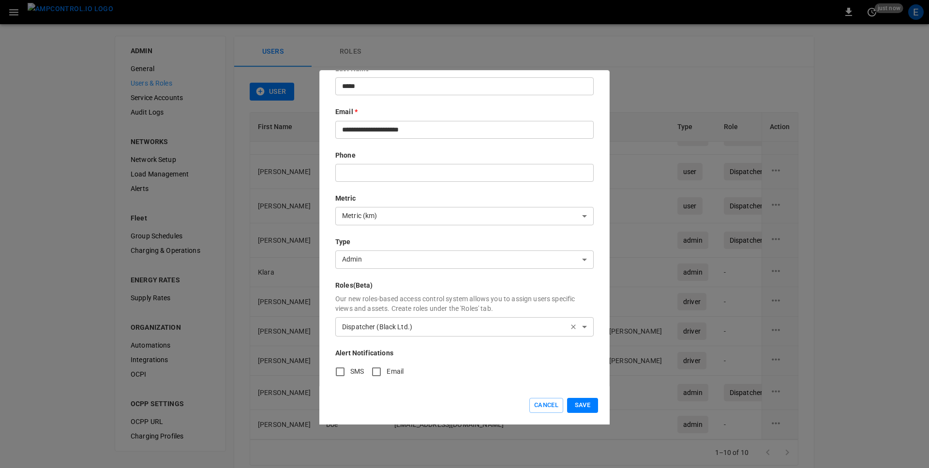
click at [581, 326] on button "button" at bounding box center [572, 326] width 17 height 17
click at [569, 327] on div at bounding box center [575, 327] width 22 height 0
click at [442, 327] on body "Permission created successfully 0 just now E ADMIN General Users & Roles Servic…" at bounding box center [464, 246] width 929 height 493
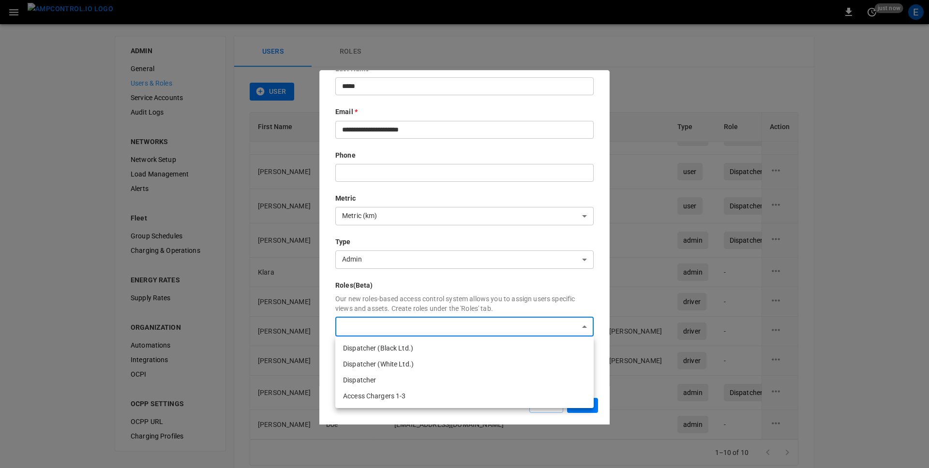
click at [406, 394] on li "Access Chargers 1-3" at bounding box center [464, 396] width 258 height 16
type input "**********"
click at [598, 371] on div at bounding box center [464, 234] width 929 height 468
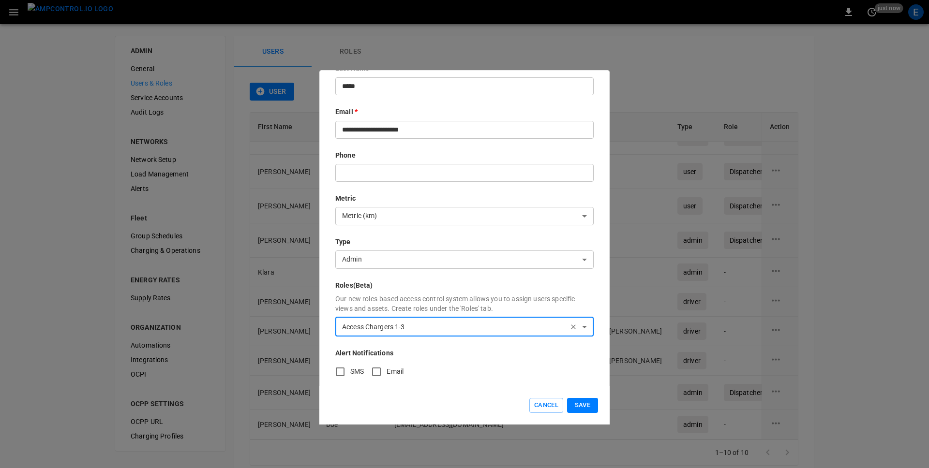
click at [591, 399] on button "Save" at bounding box center [582, 405] width 31 height 15
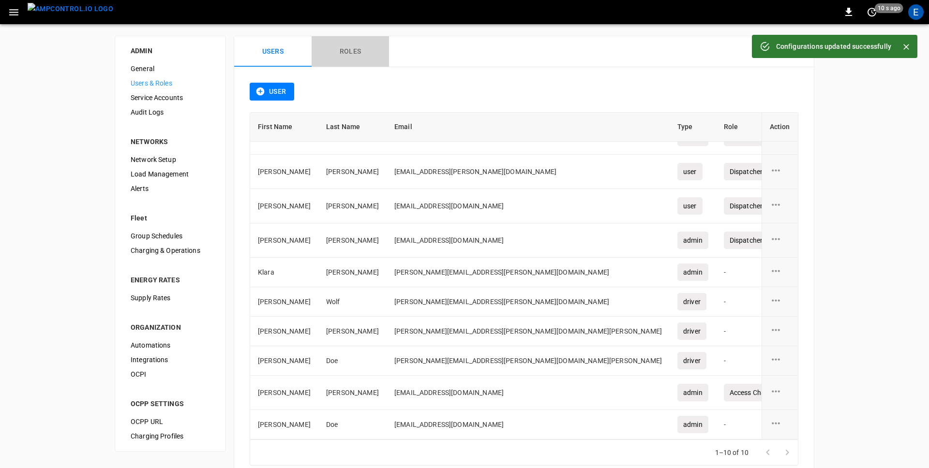
click at [351, 46] on button "Roles" at bounding box center [349, 51] width 77 height 31
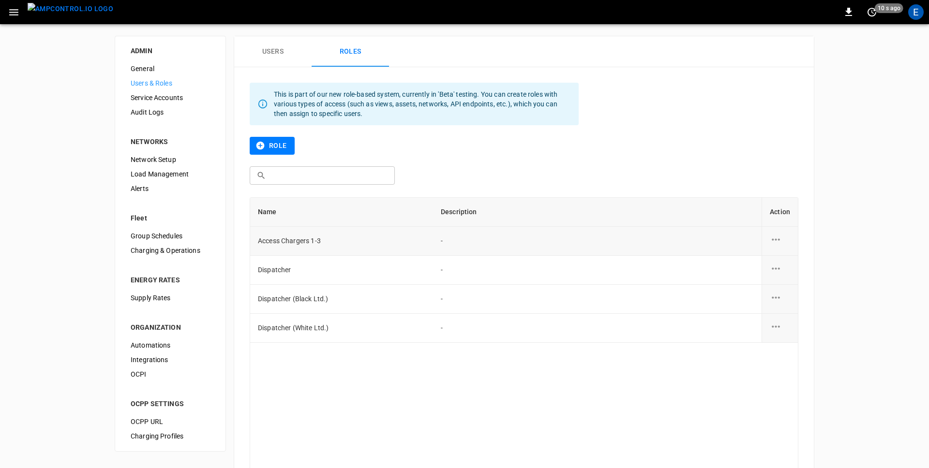
click at [774, 237] on icon "role action options" at bounding box center [775, 240] width 12 height 12
click at [784, 262] on li "Delete" at bounding box center [787, 261] width 34 height 16
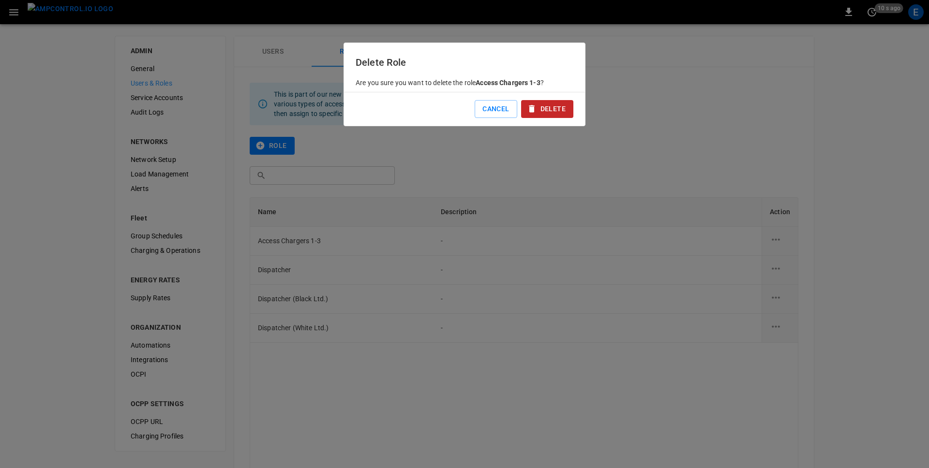
click at [546, 112] on button "Delete" at bounding box center [547, 109] width 52 height 18
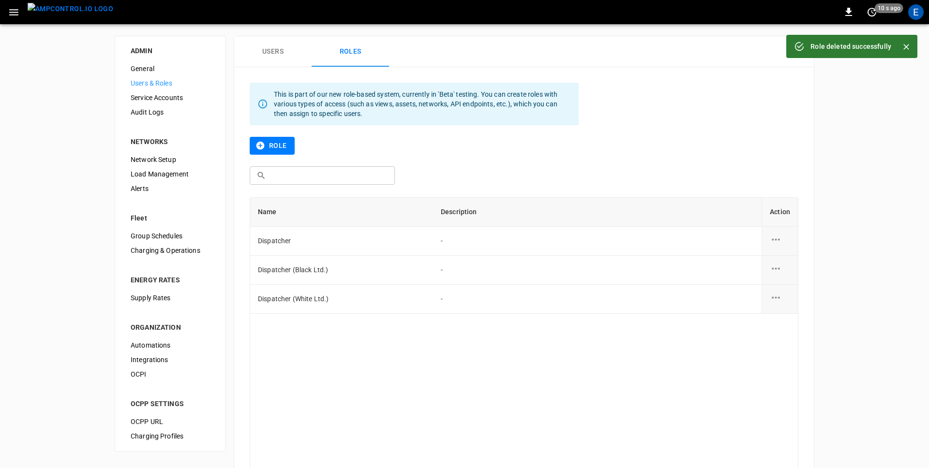
click at [278, 51] on button "Users" at bounding box center [272, 51] width 77 height 31
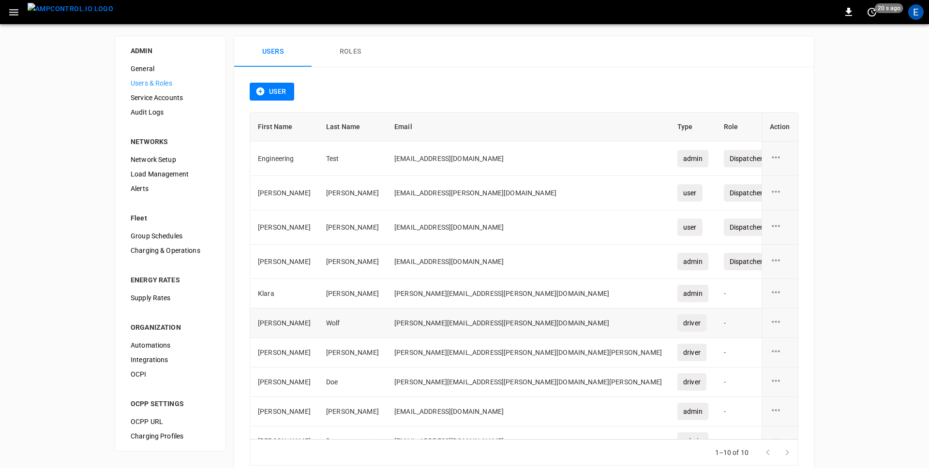
scroll to position [16, 0]
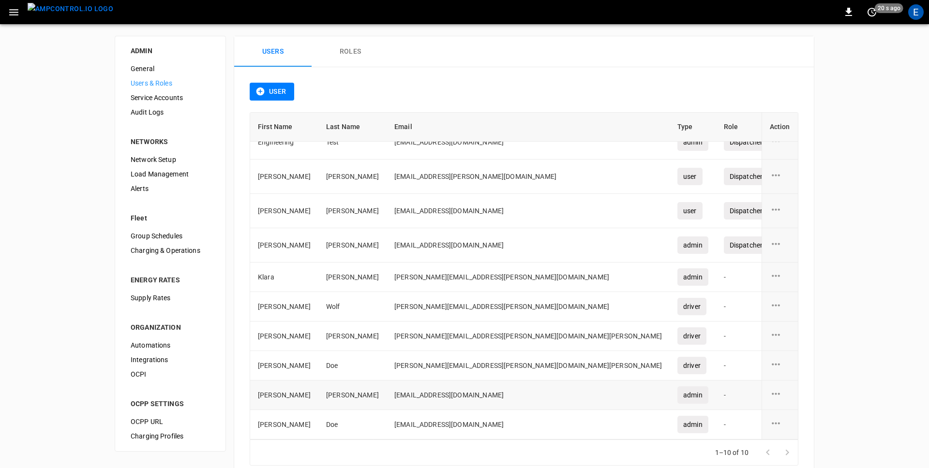
click at [776, 396] on icon "user action options" at bounding box center [775, 394] width 12 height 12
click at [786, 410] on li "Delete" at bounding box center [787, 416] width 34 height 16
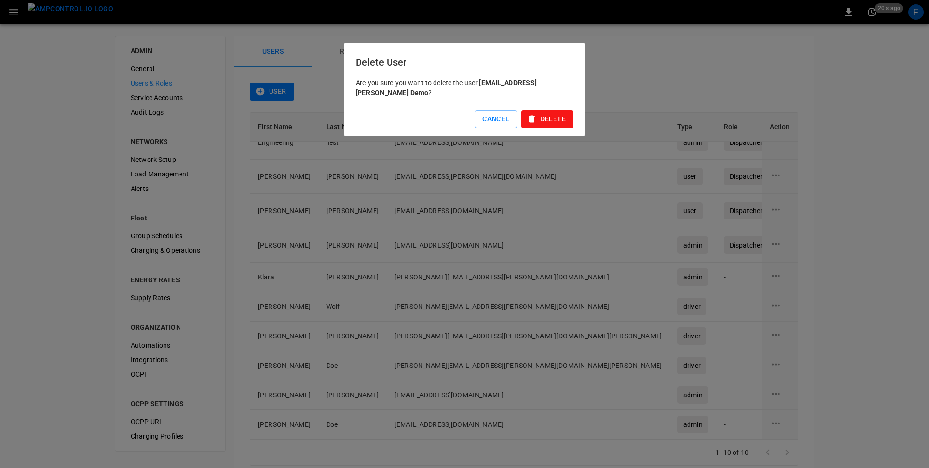
click at [548, 125] on button "Delete" at bounding box center [547, 119] width 52 height 18
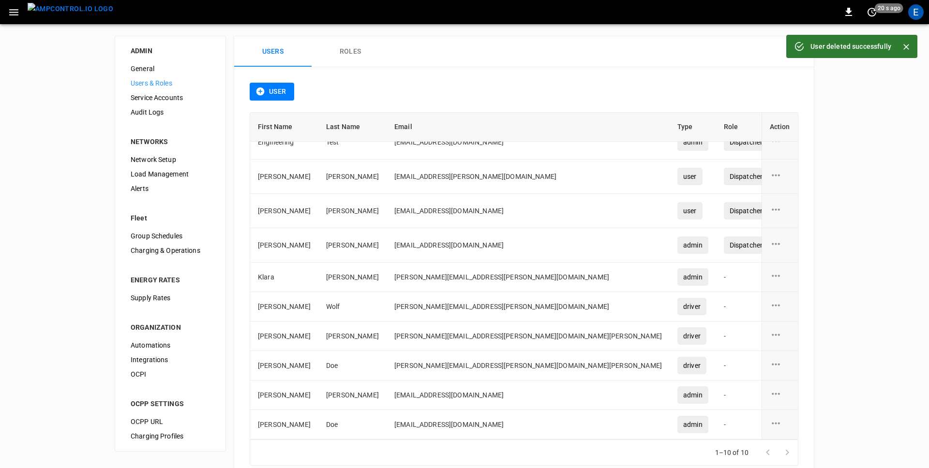
scroll to position [0, 0]
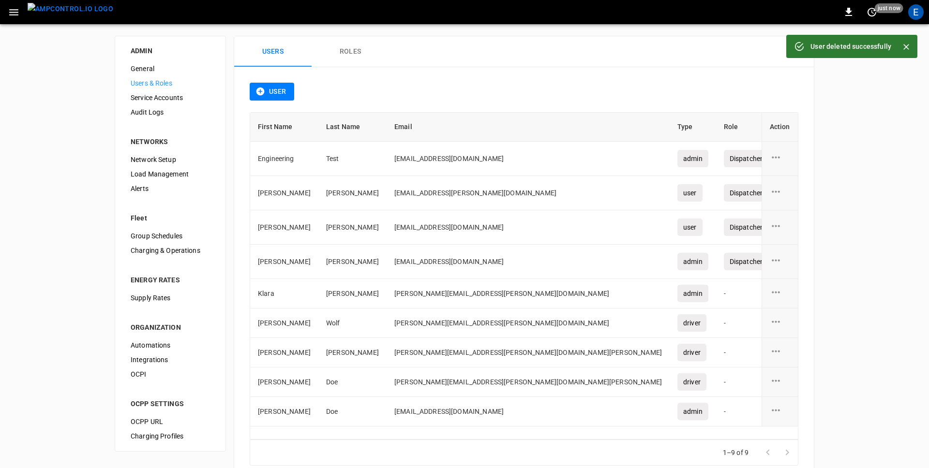
click at [107, 145] on div "ADMIN General Users & Roles Service Accounts Audit Logs NETWORKS Network Setup …" at bounding box center [464, 258] width 929 height 469
click at [61, 15] on img "menu" at bounding box center [71, 9] width 86 height 12
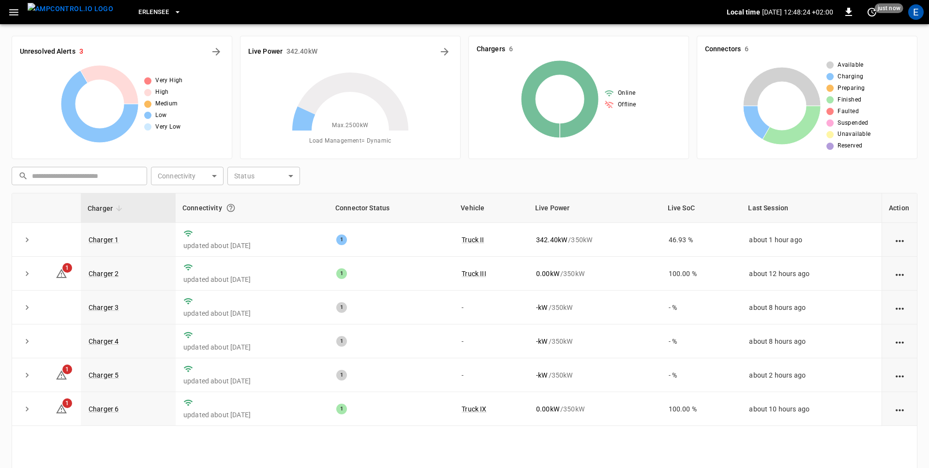
click at [621, 29] on div "Chargers 6 Online Offline" at bounding box center [574, 93] width 228 height 131
